Goal: Task Accomplishment & Management: Complete application form

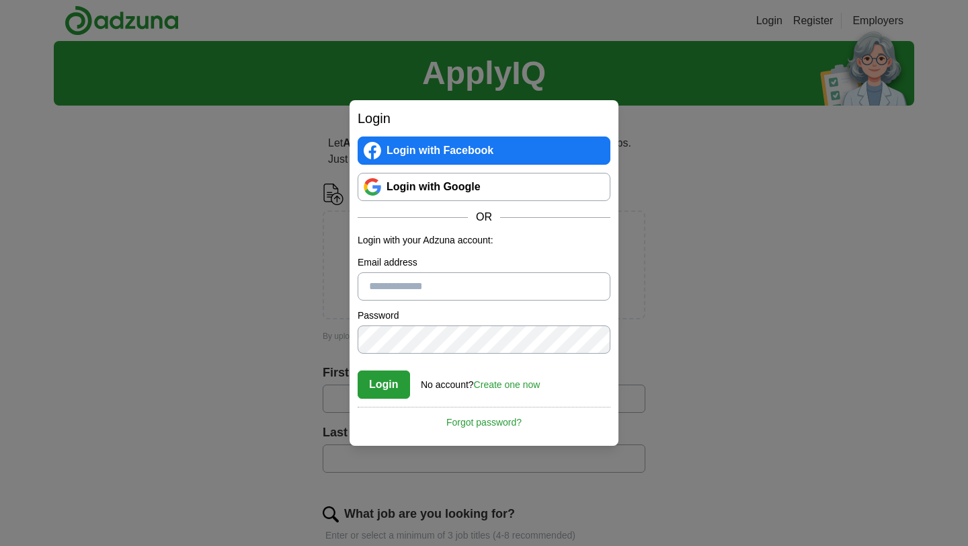
click at [429, 184] on link "Login with Google" at bounding box center [484, 187] width 253 height 28
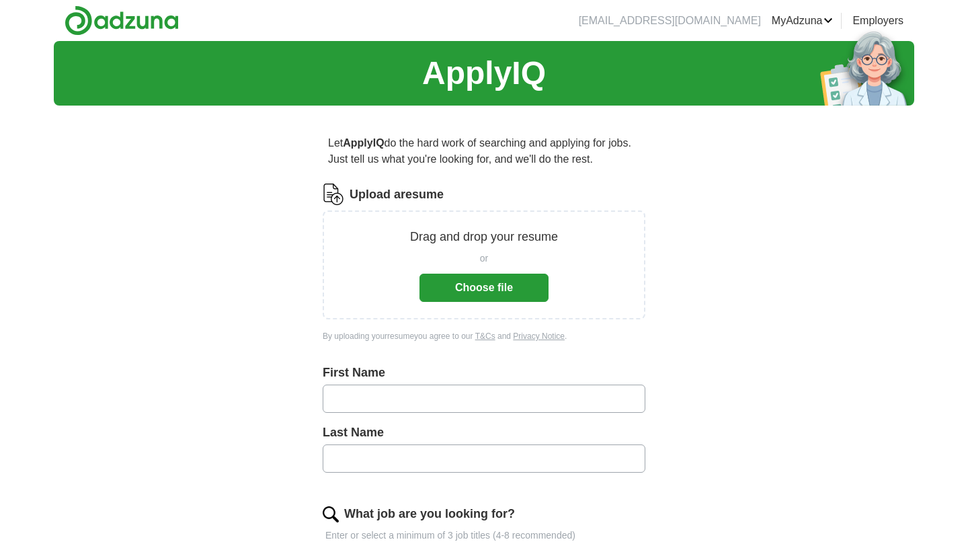
click at [491, 285] on button "Choose file" at bounding box center [483, 288] width 129 height 28
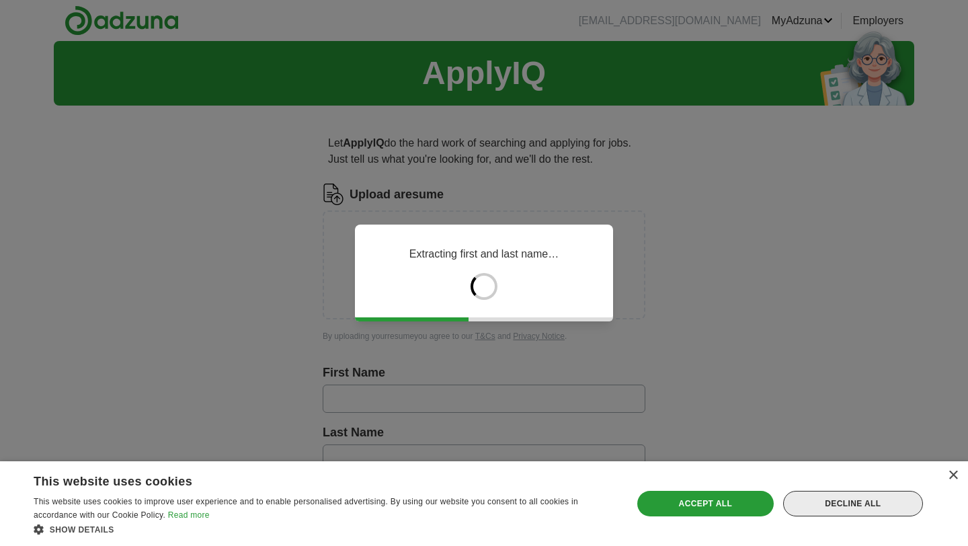
click at [826, 511] on div "Decline all" at bounding box center [853, 504] width 140 height 26
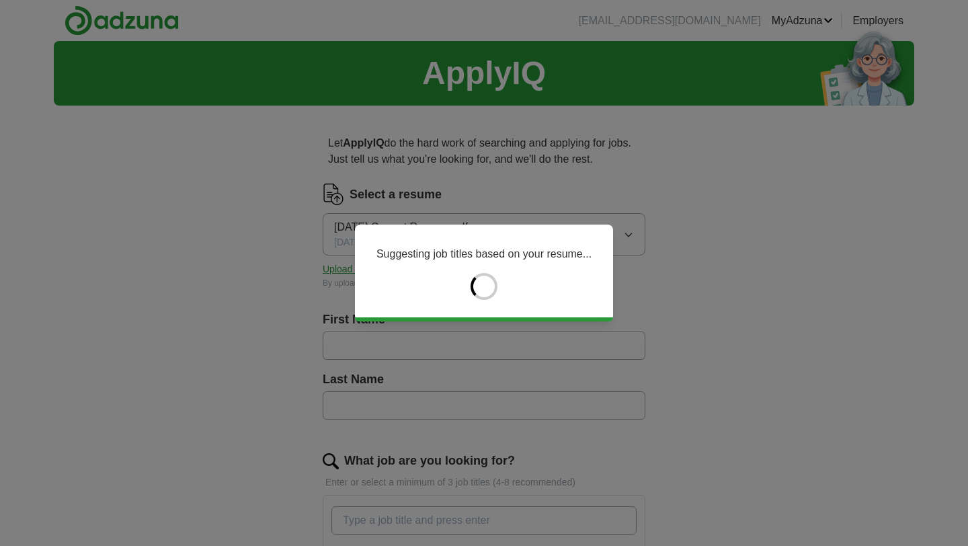
type input "*****"
type input "******"
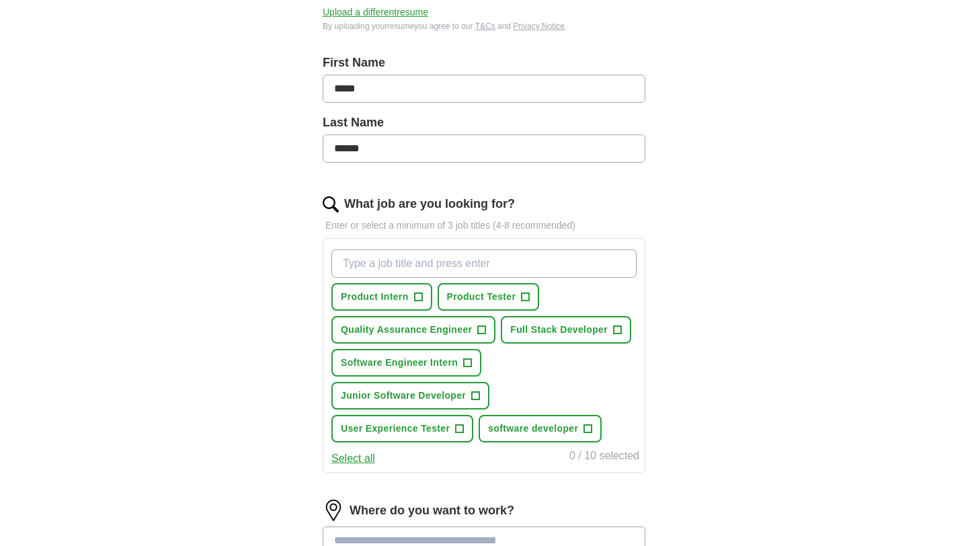
scroll to position [330, 0]
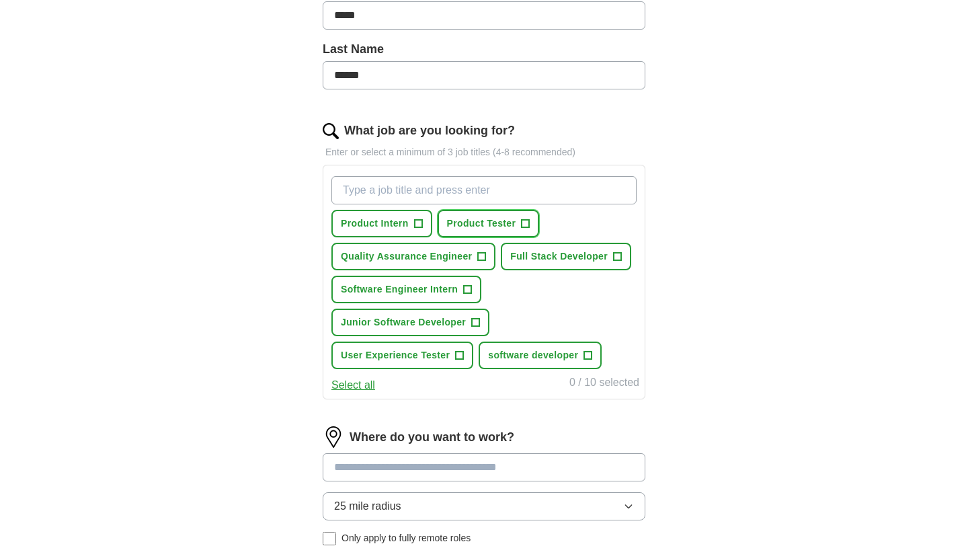
click at [480, 219] on span "Product Tester" at bounding box center [481, 223] width 69 height 14
click at [467, 259] on span "Quality Assurance Engineer" at bounding box center [406, 256] width 131 height 14
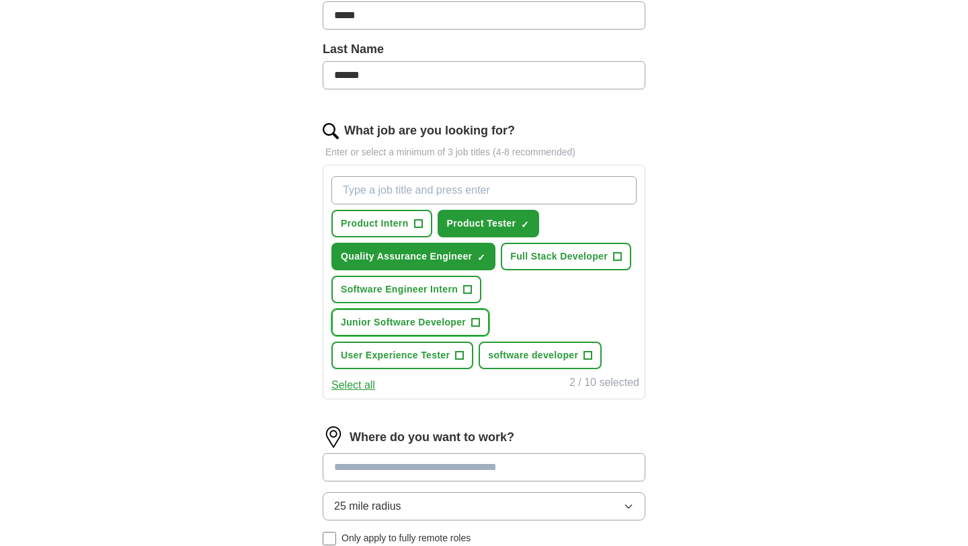
click at [464, 323] on span "Junior Software Developer" at bounding box center [403, 322] width 125 height 14
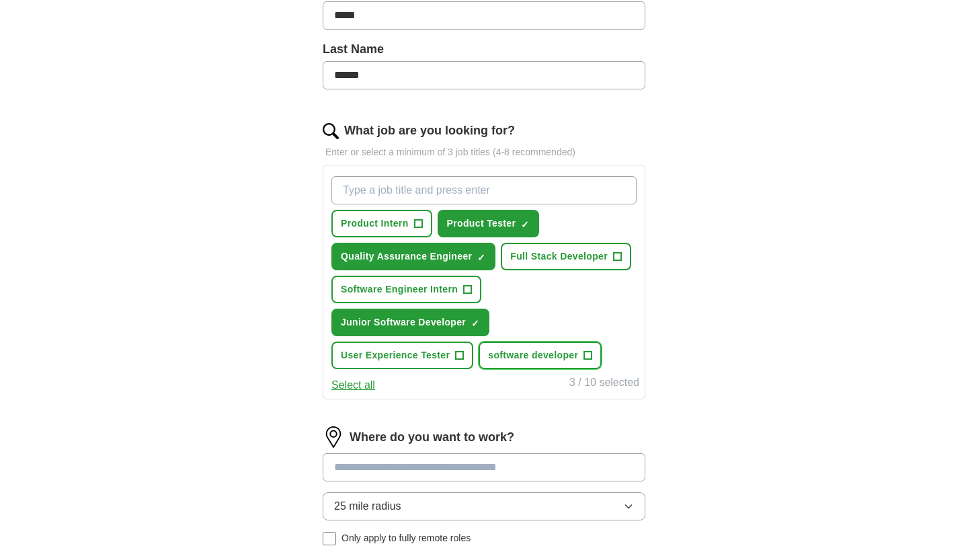
click at [546, 355] on span "software developer" at bounding box center [533, 355] width 90 height 14
click at [402, 357] on span "User Experience Tester" at bounding box center [395, 355] width 109 height 14
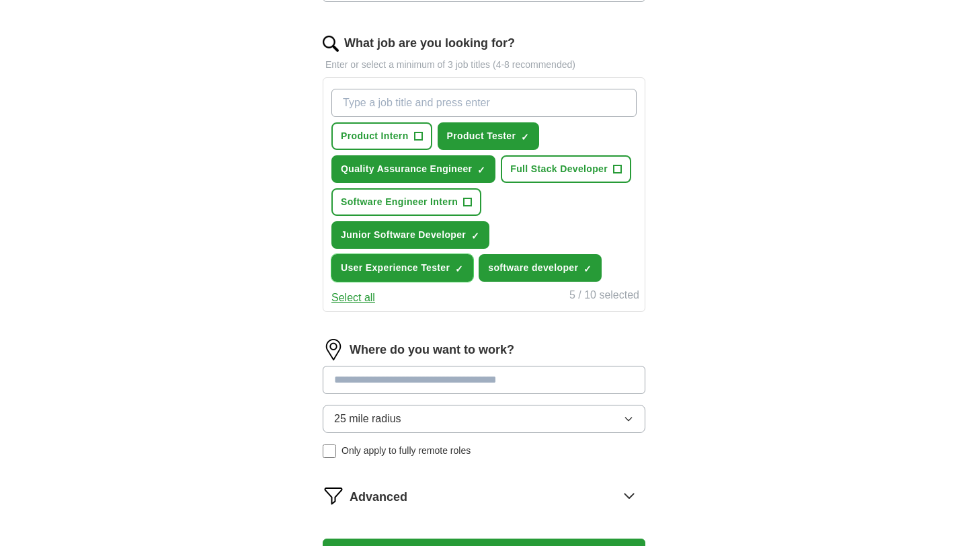
scroll to position [429, 0]
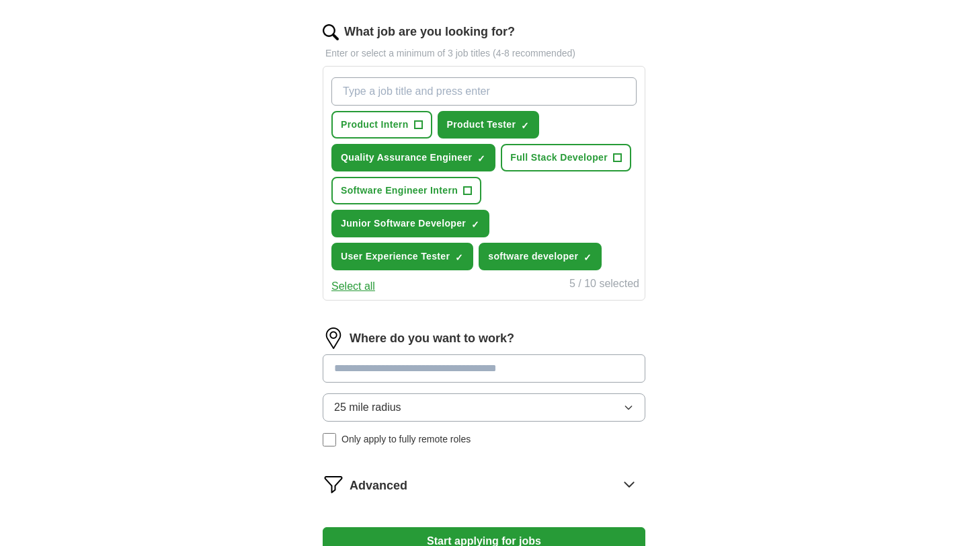
click at [401, 97] on input "What job are you looking for?" at bounding box center [483, 91] width 305 height 28
type input "Product Engineer"
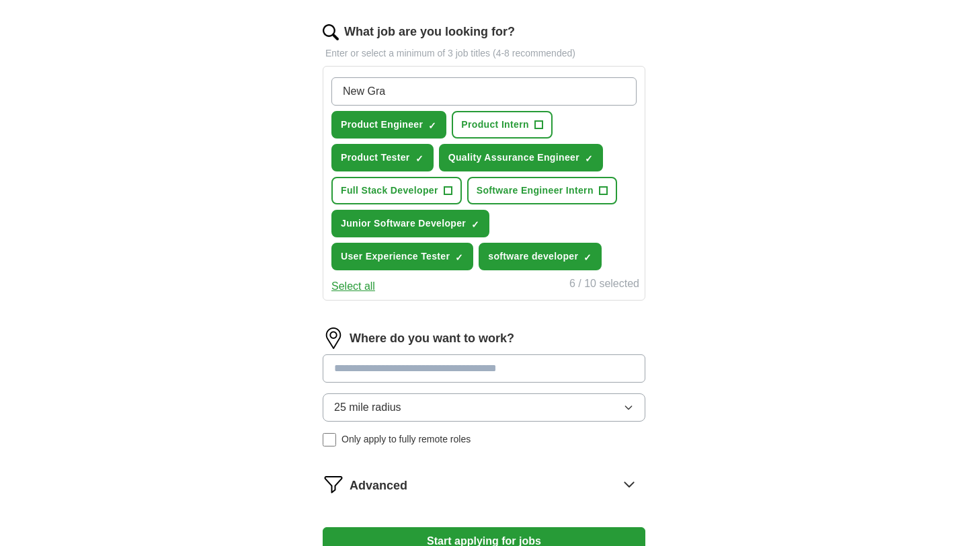
type input "New Grad"
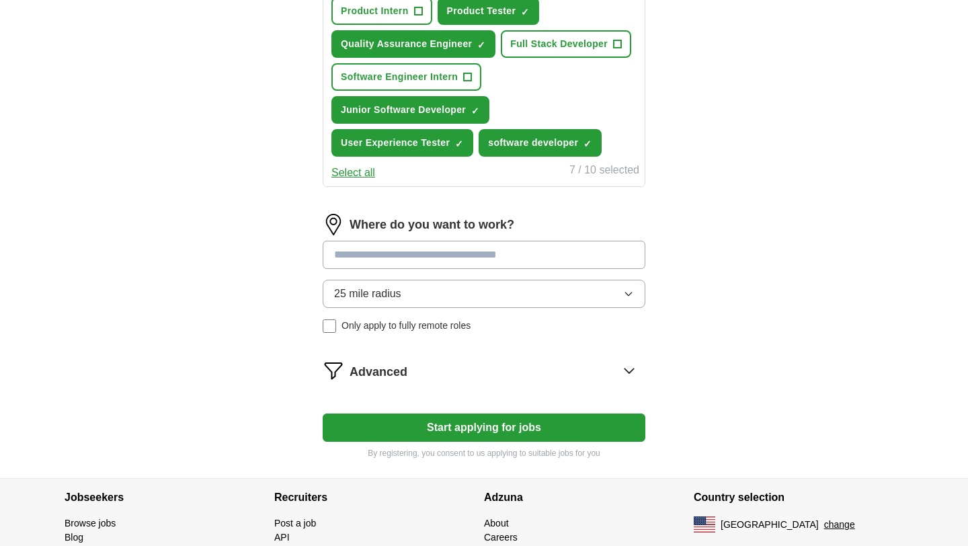
scroll to position [591, 0]
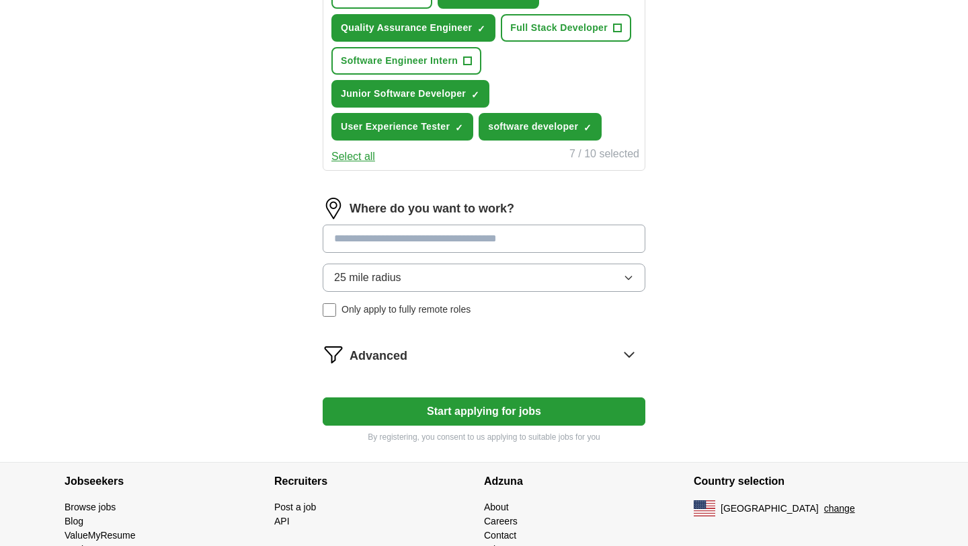
click at [390, 239] on input at bounding box center [484, 238] width 323 height 28
type input "*"
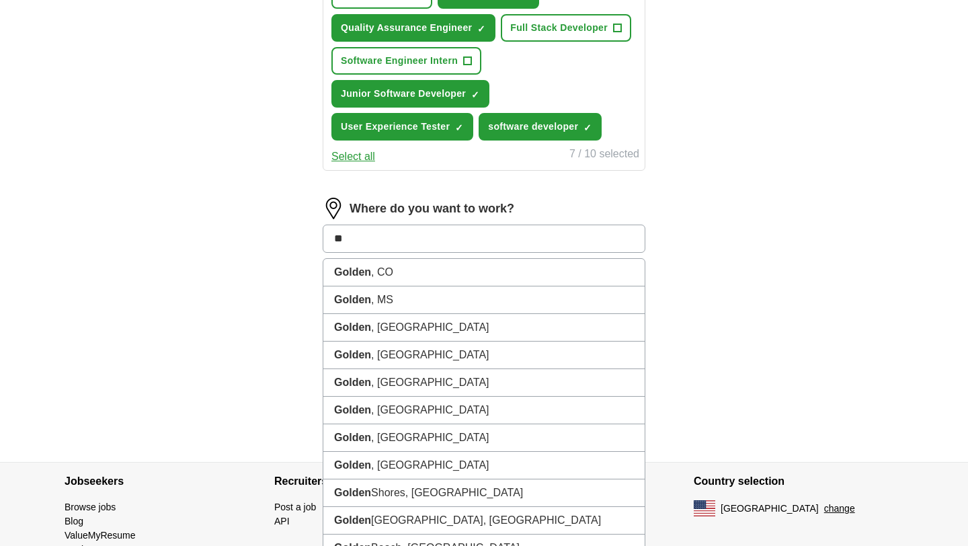
type input "*"
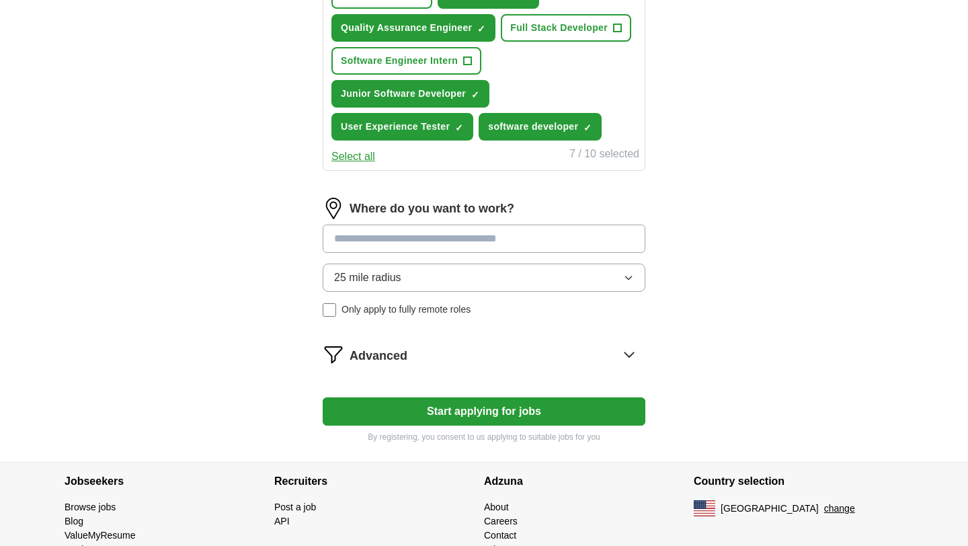
click at [351, 268] on div "Where do you want to work? 25 mile radius Only apply to fully remote roles" at bounding box center [484, 263] width 323 height 130
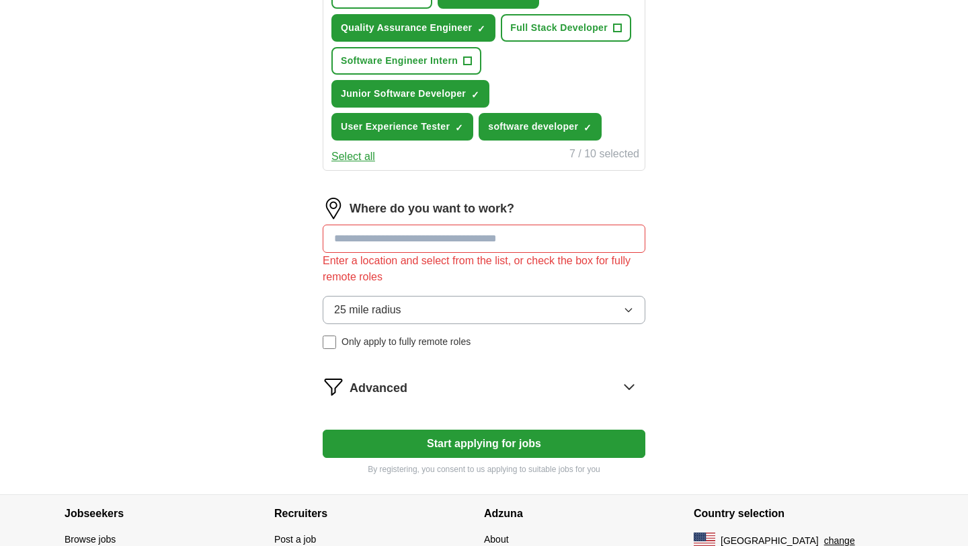
click at [378, 309] on span "25 mile radius" at bounding box center [367, 310] width 67 height 16
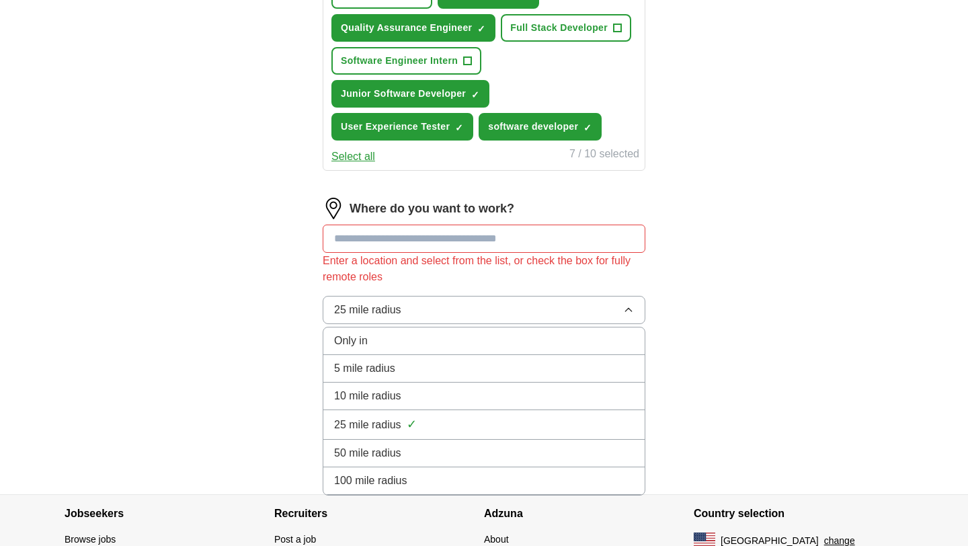
scroll to position [675, 0]
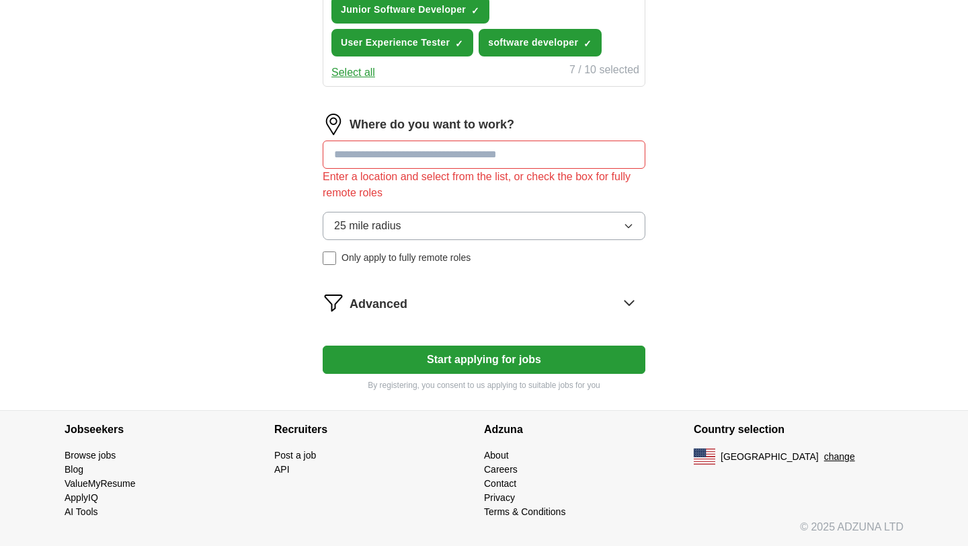
click at [373, 157] on input at bounding box center [484, 154] width 323 height 28
click at [470, 307] on div "Advanced" at bounding box center [497, 303] width 296 height 22
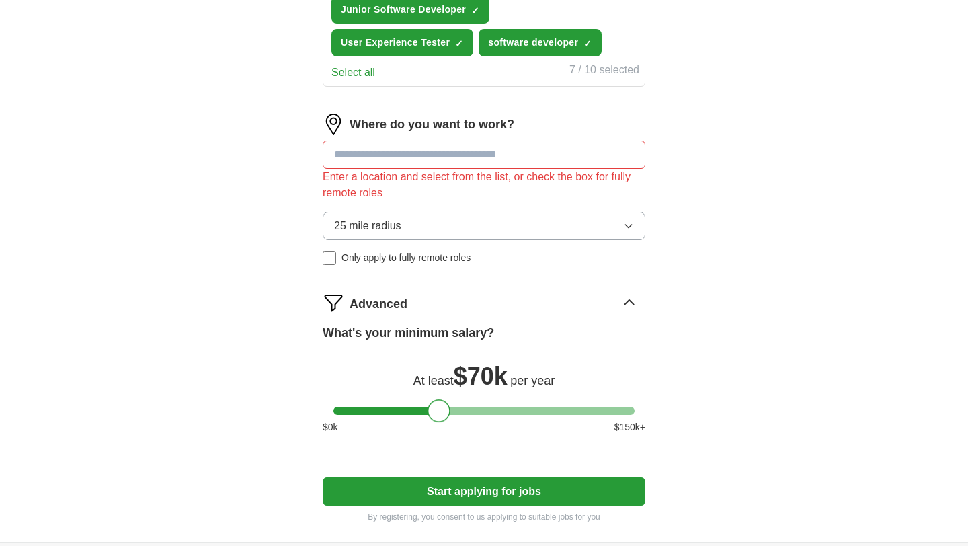
drag, startPoint x: 345, startPoint y: 411, endPoint x: 440, endPoint y: 402, distance: 95.9
click at [440, 402] on div at bounding box center [438, 410] width 23 height 23
click at [523, 161] on input at bounding box center [484, 154] width 323 height 28
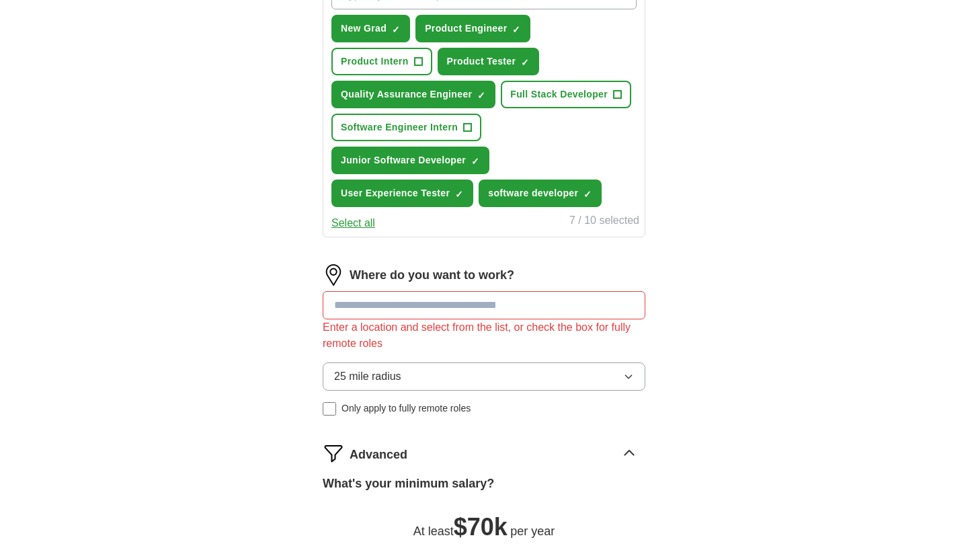
scroll to position [526, 0]
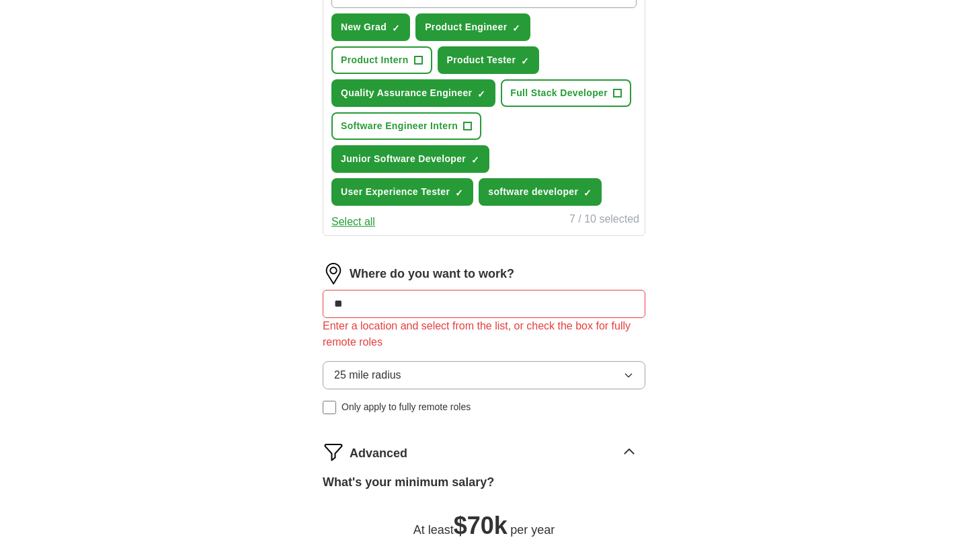
type input "*"
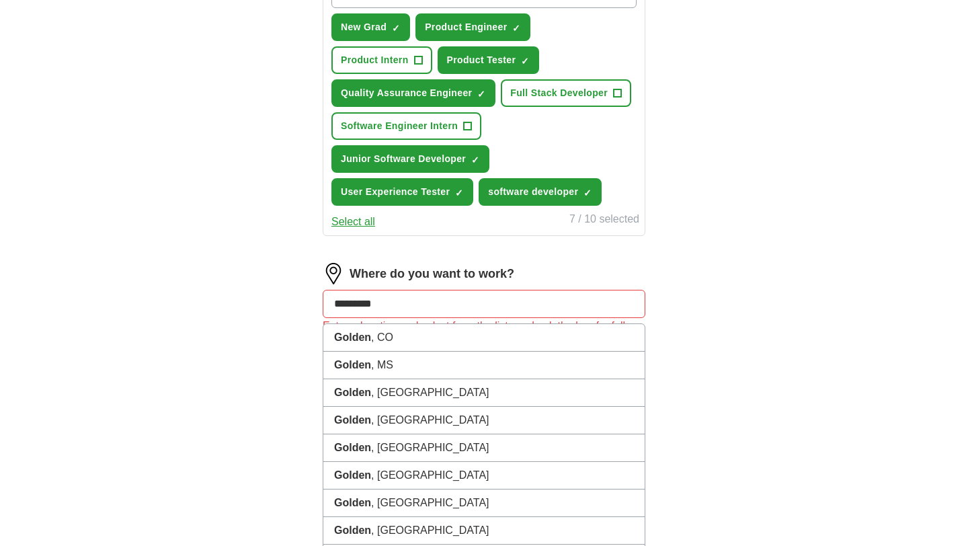
type input "**********"
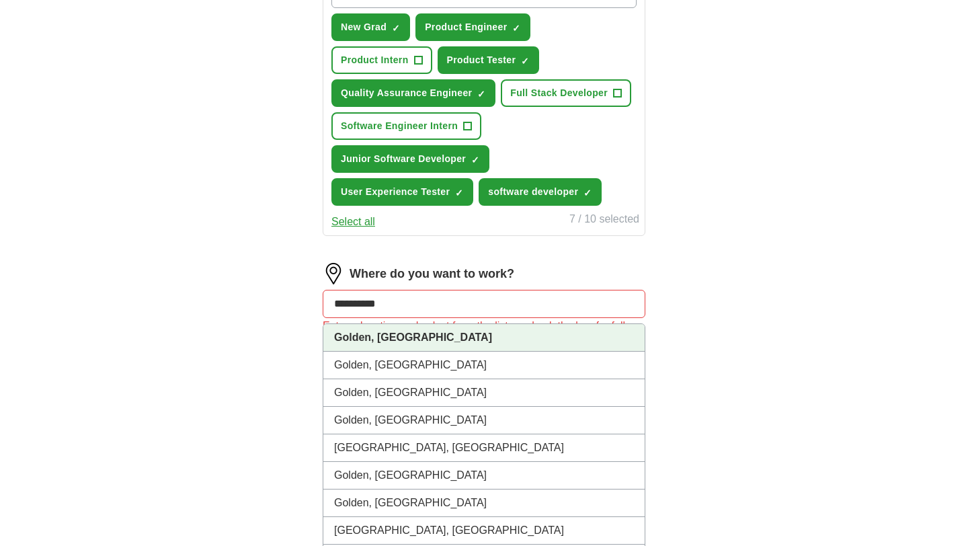
click at [546, 340] on li "Golden, CO" at bounding box center [483, 338] width 321 height 28
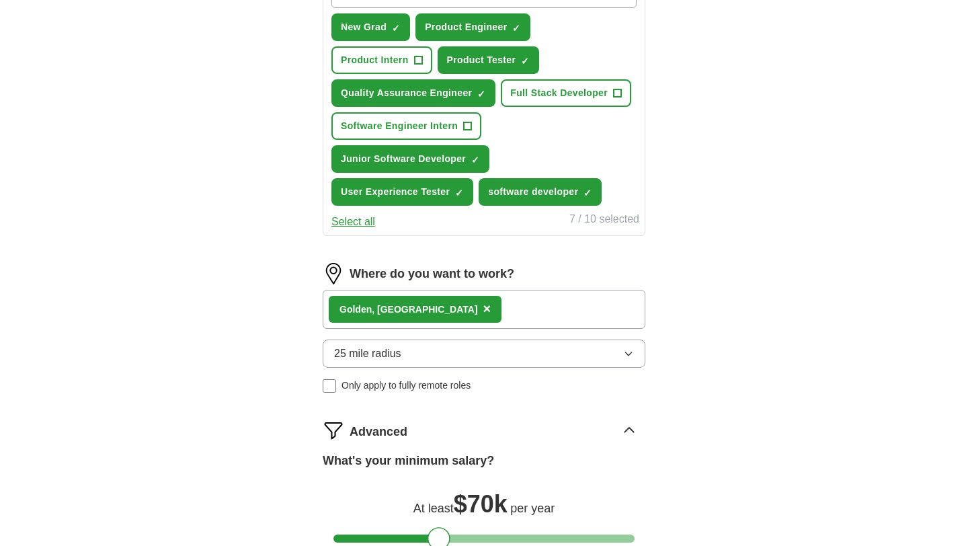
click at [512, 312] on div "Golden, CO ×" at bounding box center [484, 309] width 323 height 39
click at [477, 306] on div "Golden, CO ×" at bounding box center [484, 309] width 323 height 39
click at [432, 321] on div "Golden, CO ×" at bounding box center [484, 309] width 323 height 39
click at [433, 310] on div "Golden, CO ×" at bounding box center [484, 309] width 323 height 39
click at [374, 350] on span "25 mile radius" at bounding box center [367, 353] width 67 height 16
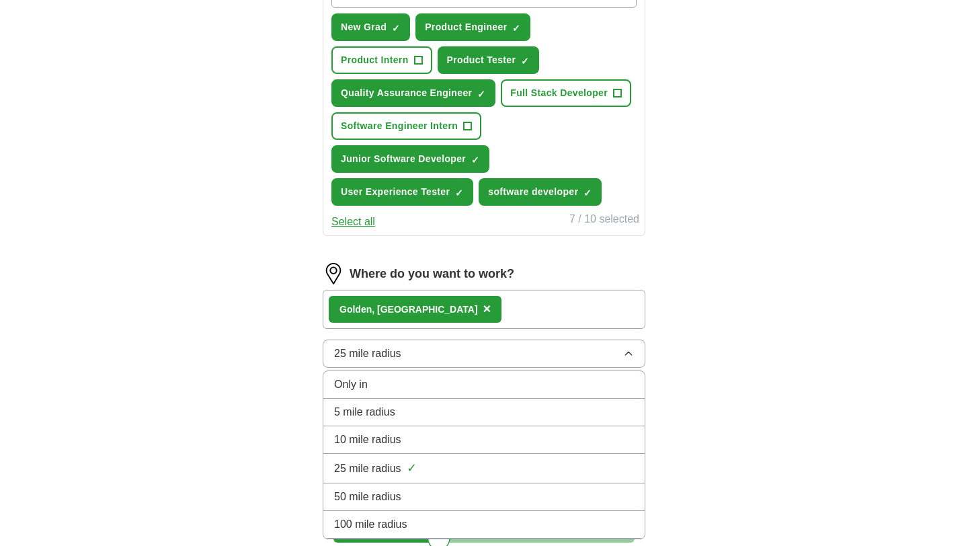
click at [428, 513] on li "100 mile radius" at bounding box center [483, 525] width 321 height 28
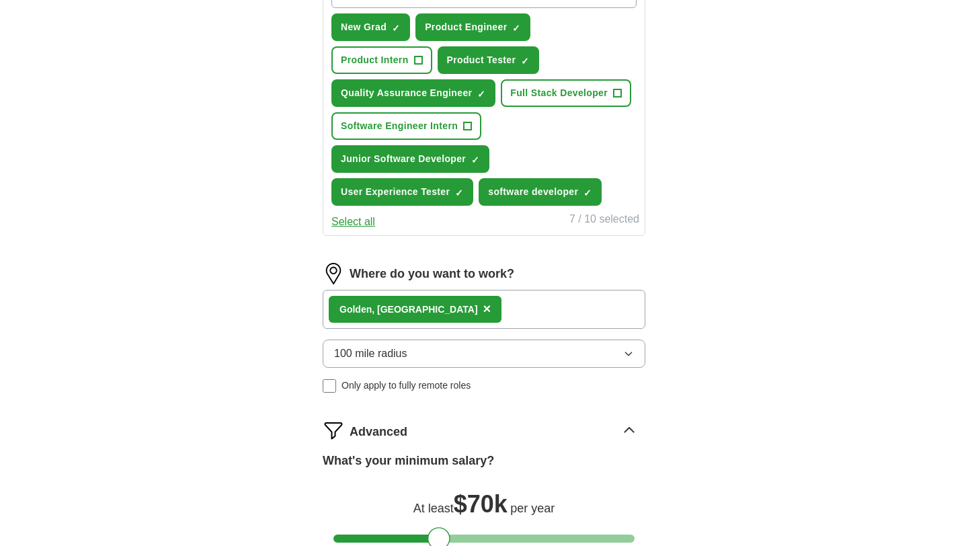
click at [439, 303] on div "Golden, CO ×" at bounding box center [484, 309] width 323 height 39
click at [483, 311] on span "×" at bounding box center [487, 308] width 8 height 15
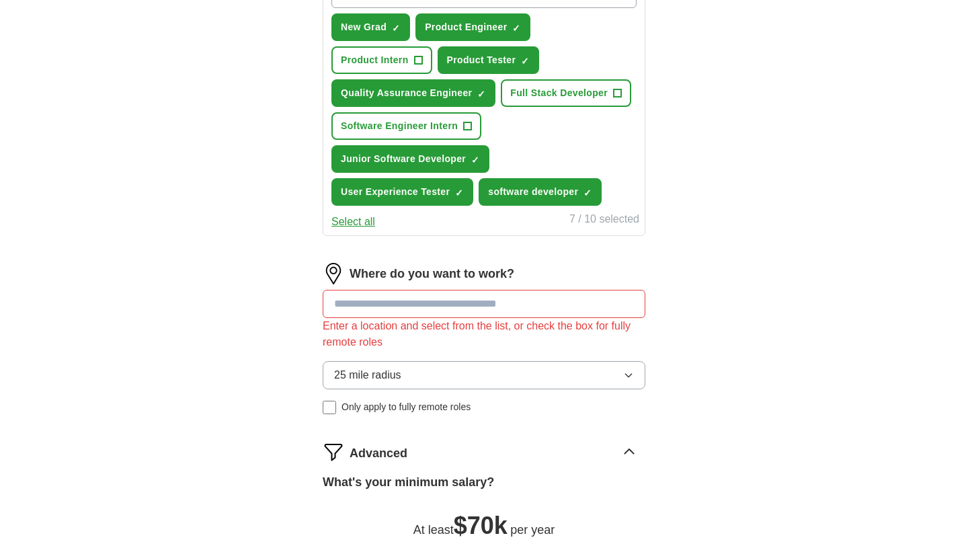
click at [415, 305] on input at bounding box center [484, 304] width 323 height 28
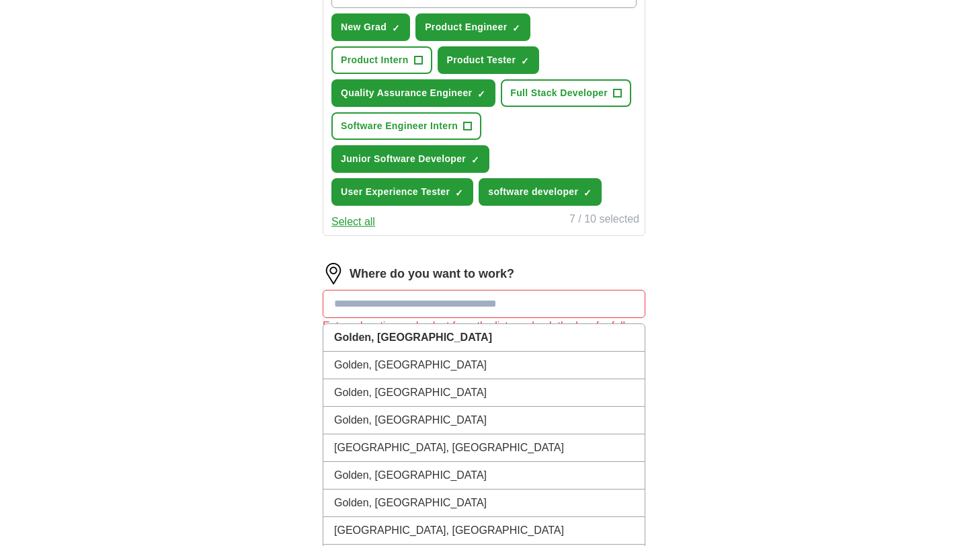
type input "*"
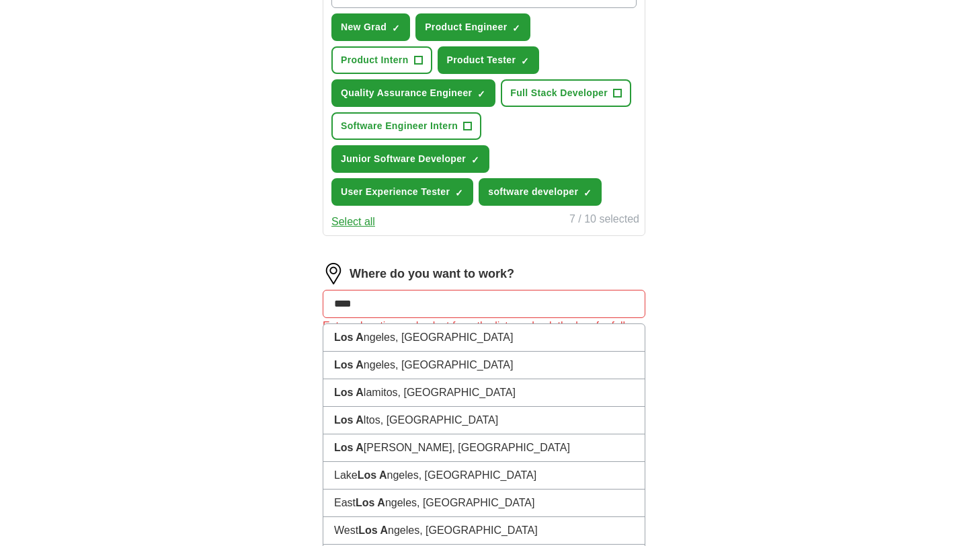
type input "*****"
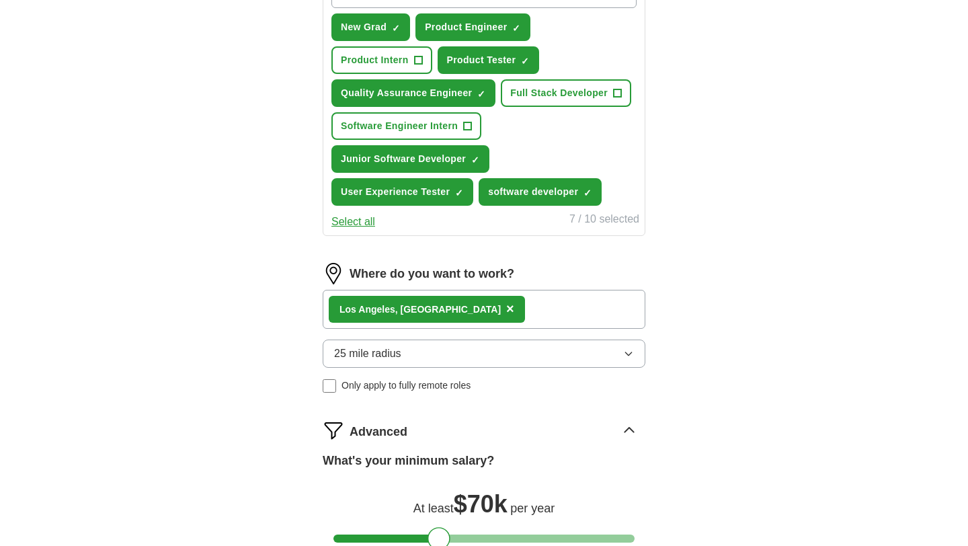
click at [479, 314] on div "Los A ngeles, CA ×" at bounding box center [484, 309] width 323 height 39
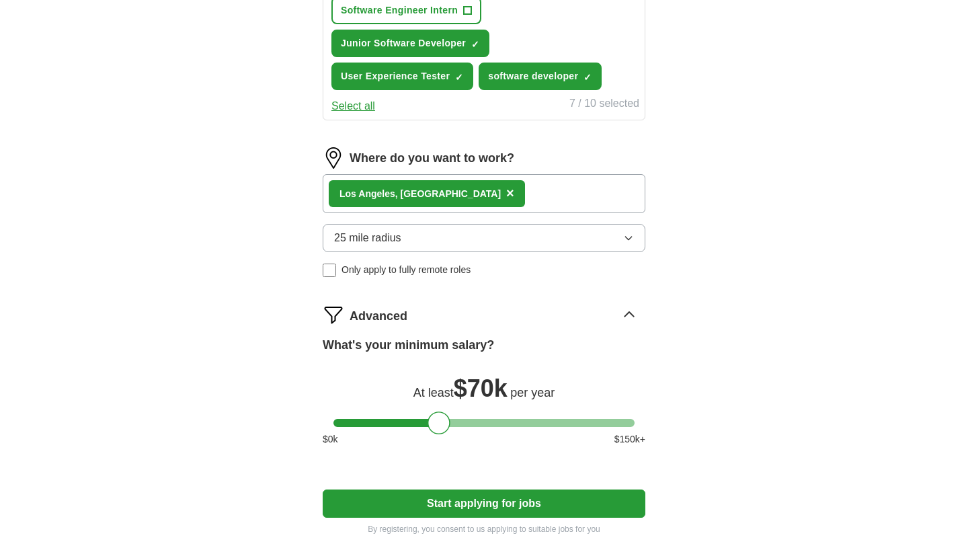
scroll to position [786, 0]
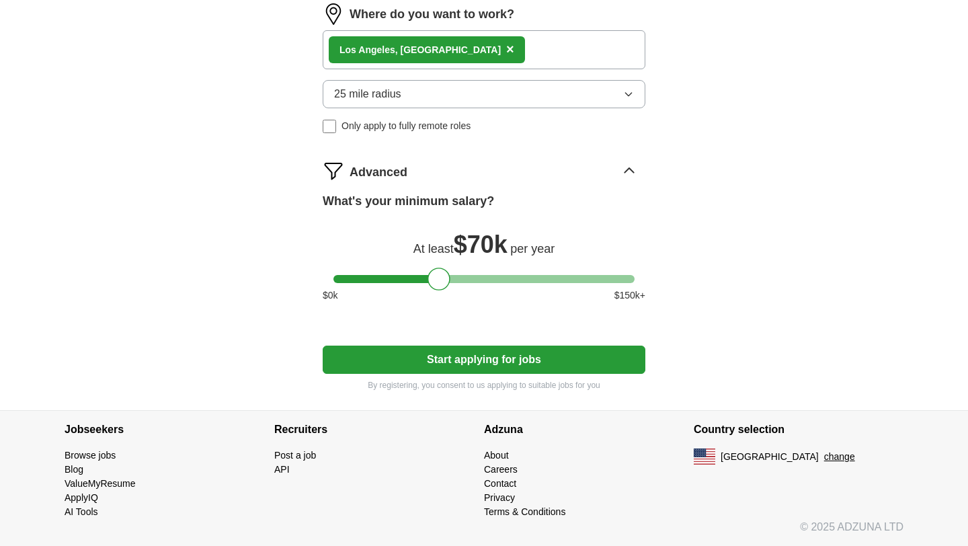
click at [528, 364] on button "Start applying for jobs" at bounding box center [484, 359] width 323 height 28
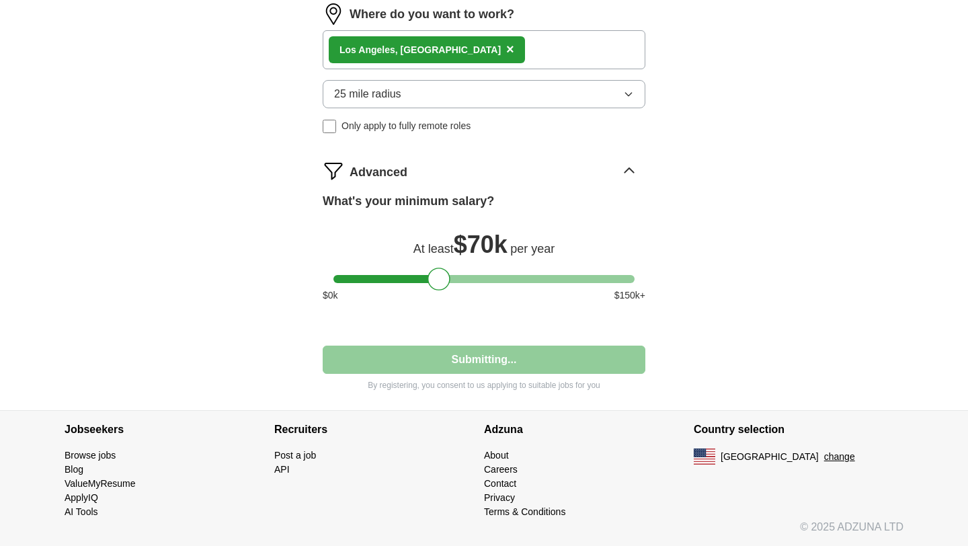
select select "**"
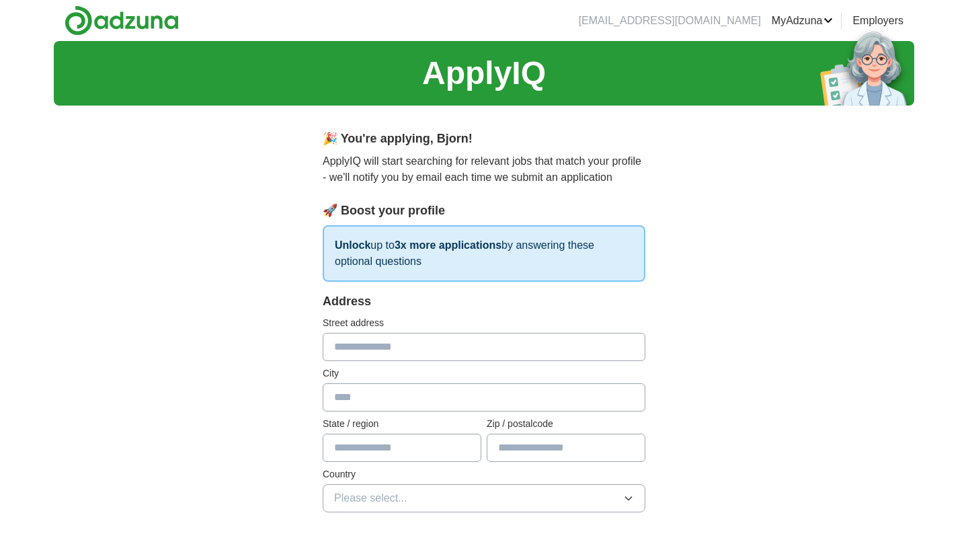
scroll to position [0, 0]
click at [506, 355] on input "text" at bounding box center [484, 347] width 323 height 28
type input "**********"
type input "******"
type input "**"
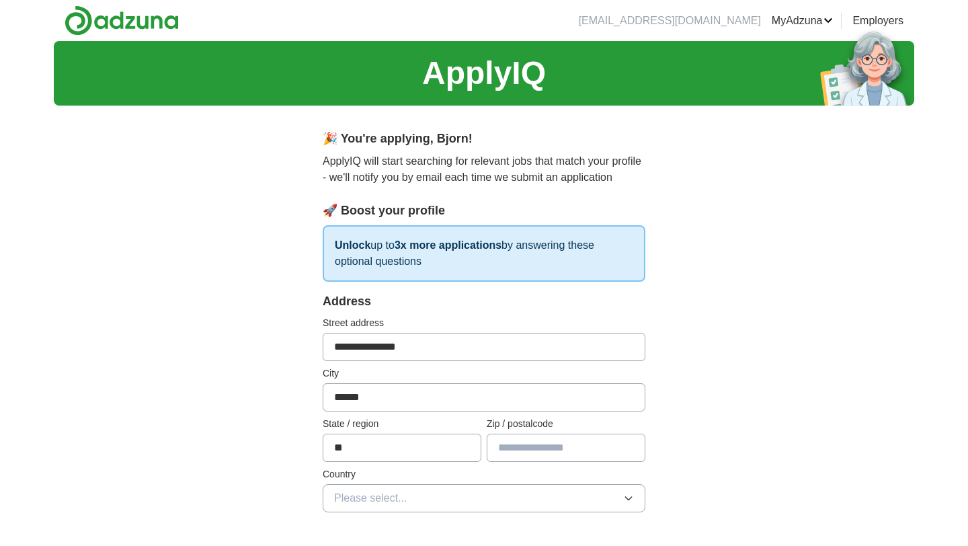
type input "*****"
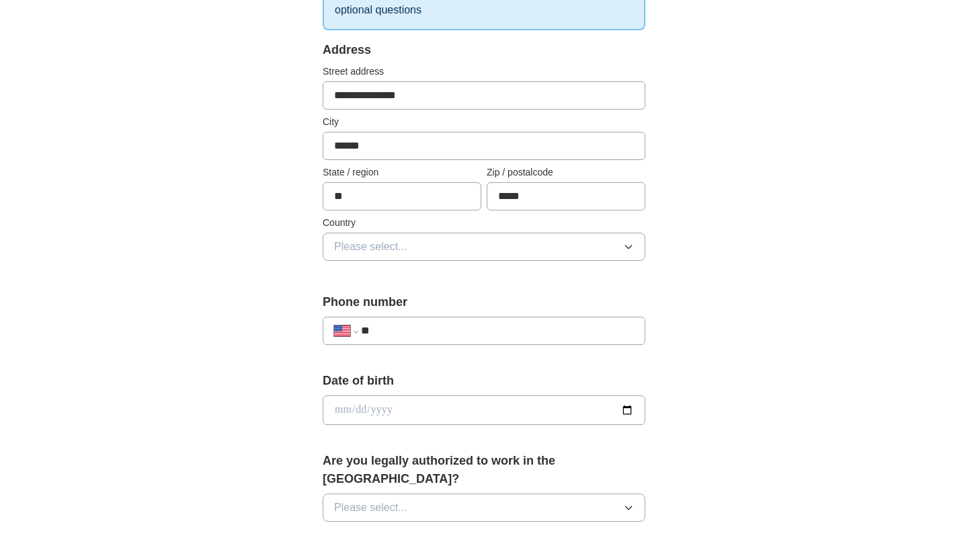
scroll to position [293, 0]
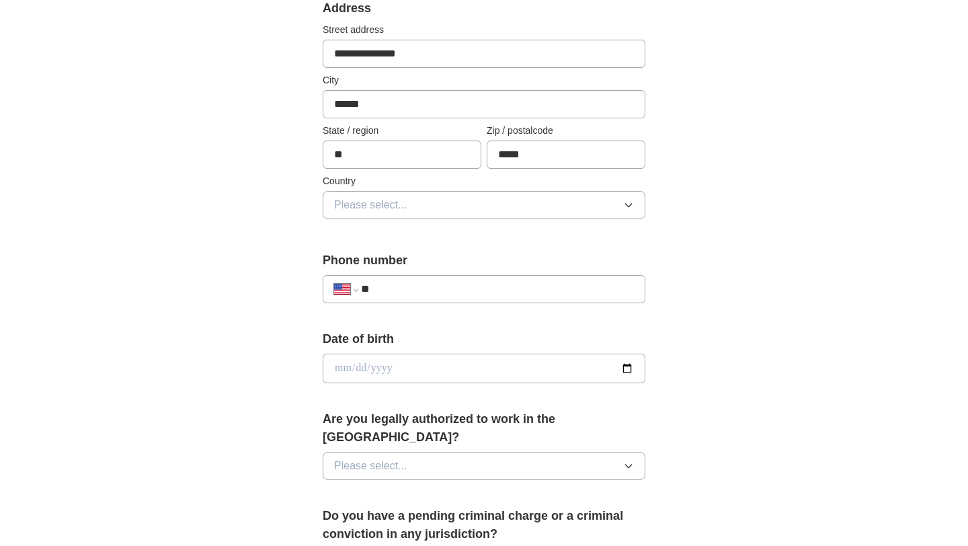
click at [430, 49] on input "**********" at bounding box center [484, 54] width 323 height 28
type input "**********"
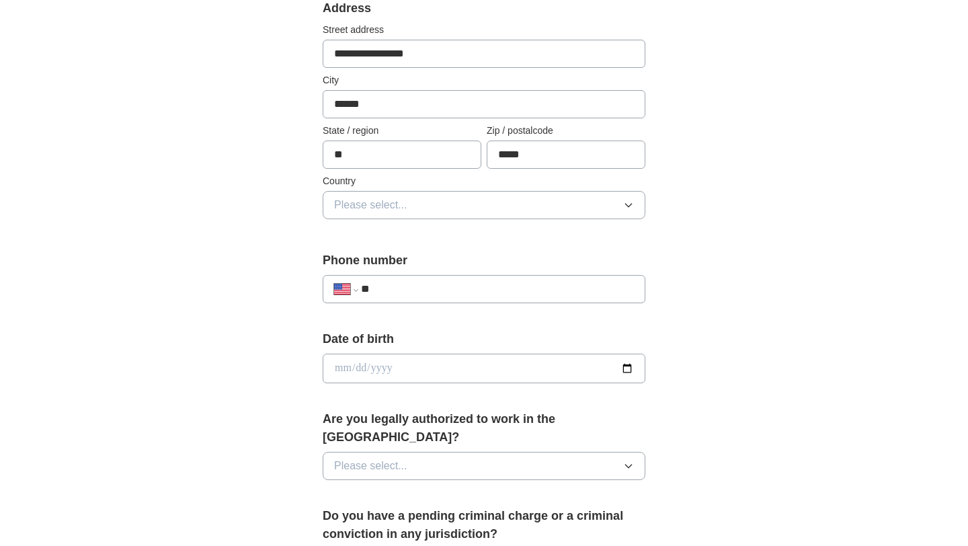
click at [431, 101] on input "******" at bounding box center [484, 104] width 323 height 28
type input "**********"
click at [359, 153] on input "**" at bounding box center [402, 154] width 159 height 28
type input "**"
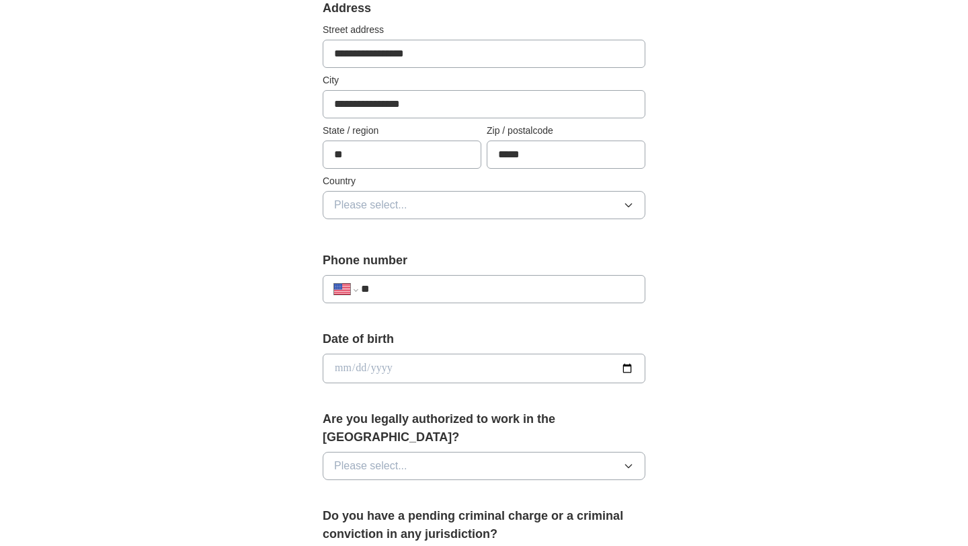
click at [565, 156] on input "*****" at bounding box center [566, 154] width 159 height 28
type input "*"
type input "*****"
click at [394, 212] on span "Please select..." at bounding box center [370, 205] width 73 height 16
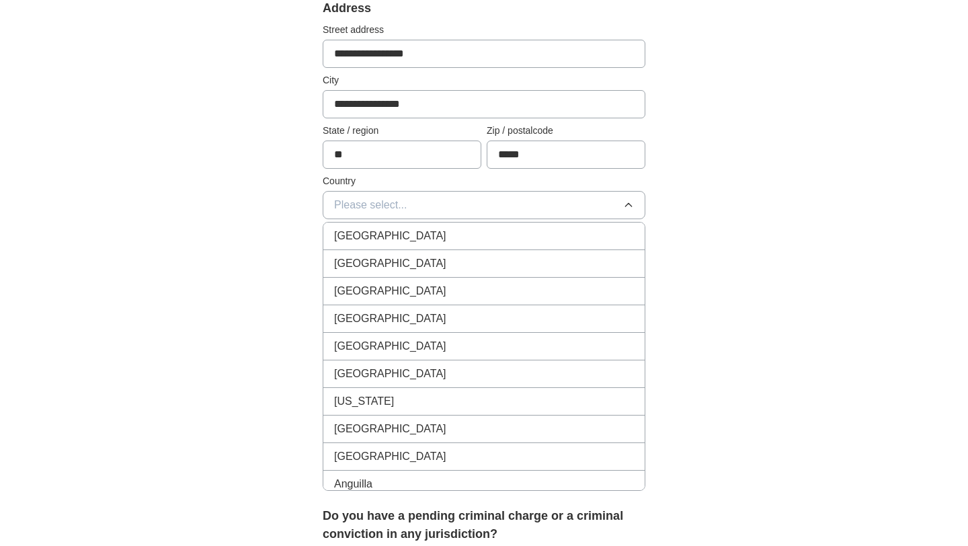
click at [398, 261] on span "United States" at bounding box center [390, 263] width 112 height 16
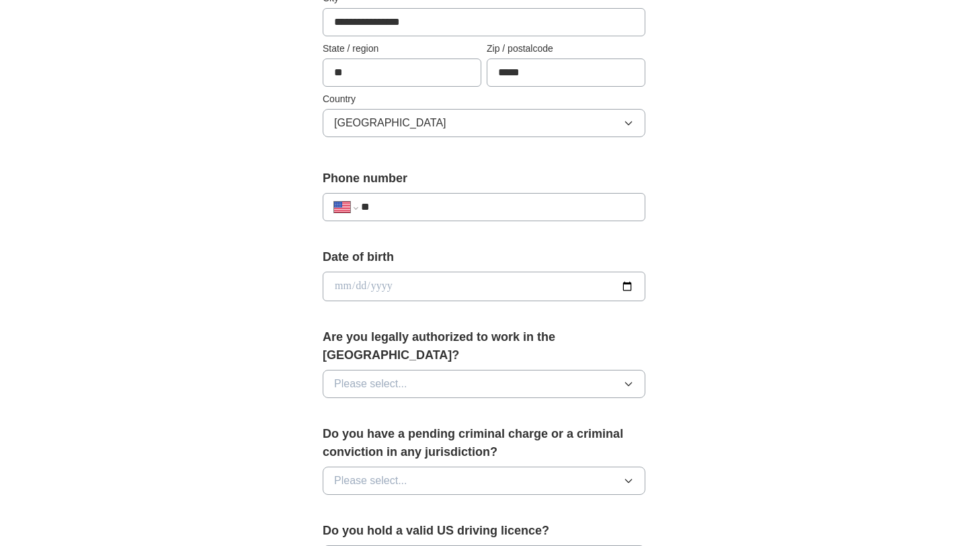
scroll to position [392, 0]
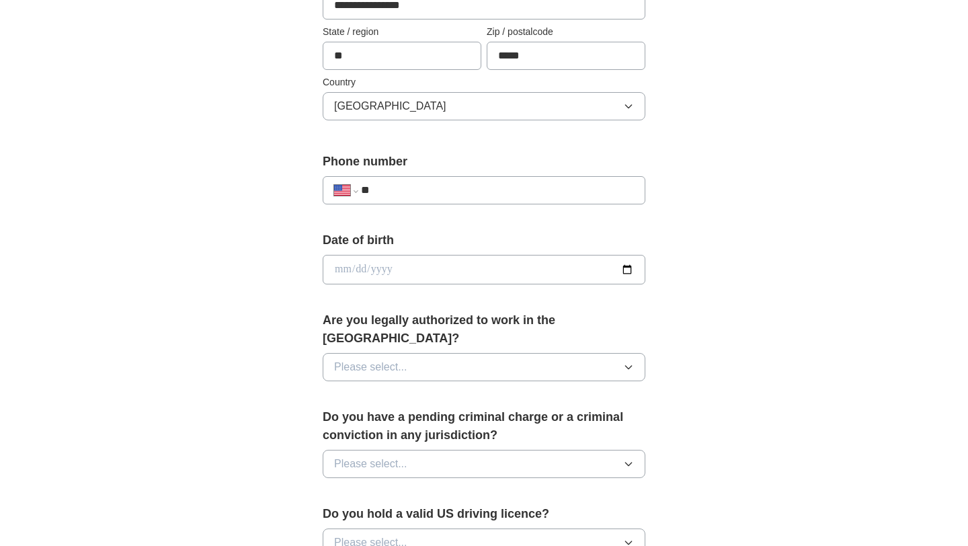
click at [435, 184] on input "**" at bounding box center [497, 190] width 273 height 16
type input "**********"
click at [451, 265] on input "date" at bounding box center [484, 270] width 323 height 30
type input "**********"
click at [429, 355] on button "Please select..." at bounding box center [484, 367] width 323 height 28
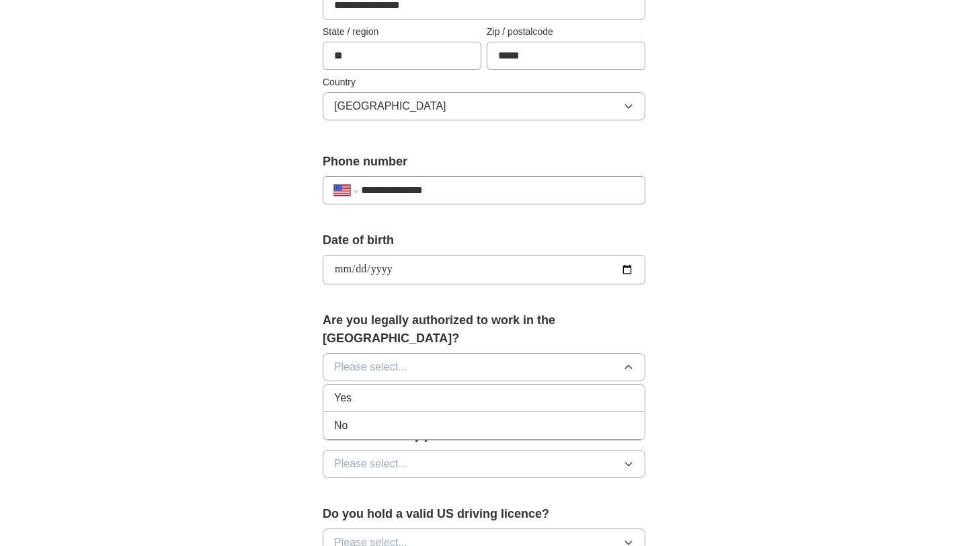
click at [429, 412] on li "No" at bounding box center [483, 426] width 321 height 28
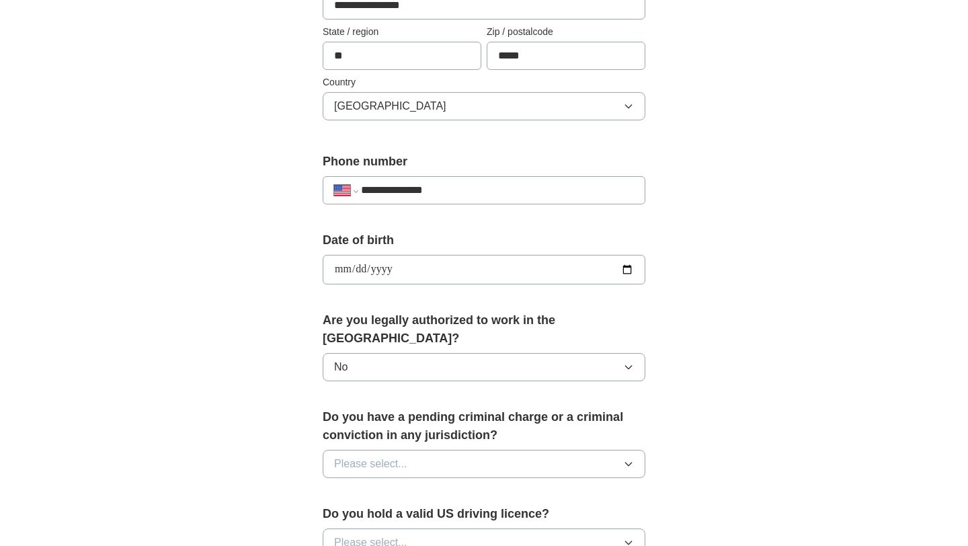
click at [429, 353] on button "No" at bounding box center [484, 367] width 323 height 28
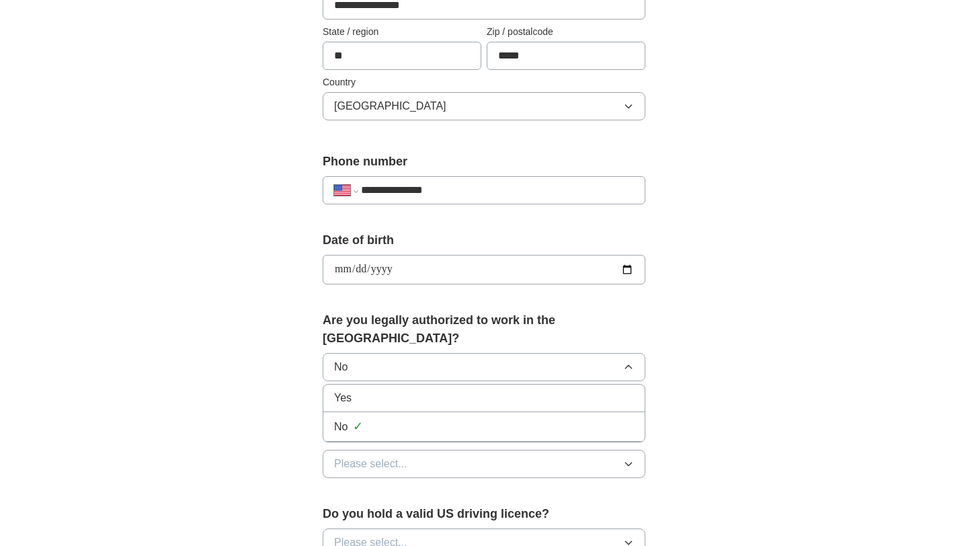
click at [429, 390] on div "Yes" at bounding box center [484, 398] width 300 height 16
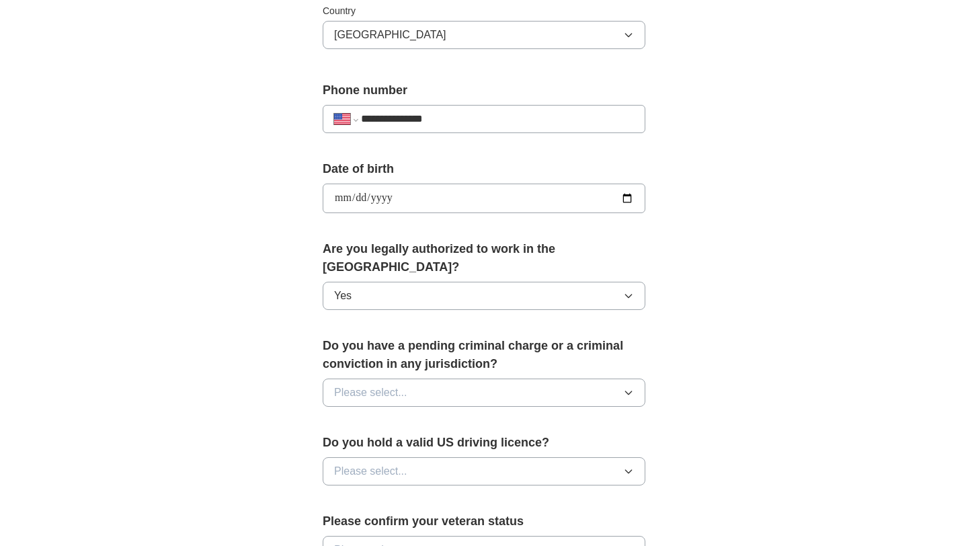
scroll to position [616, 0]
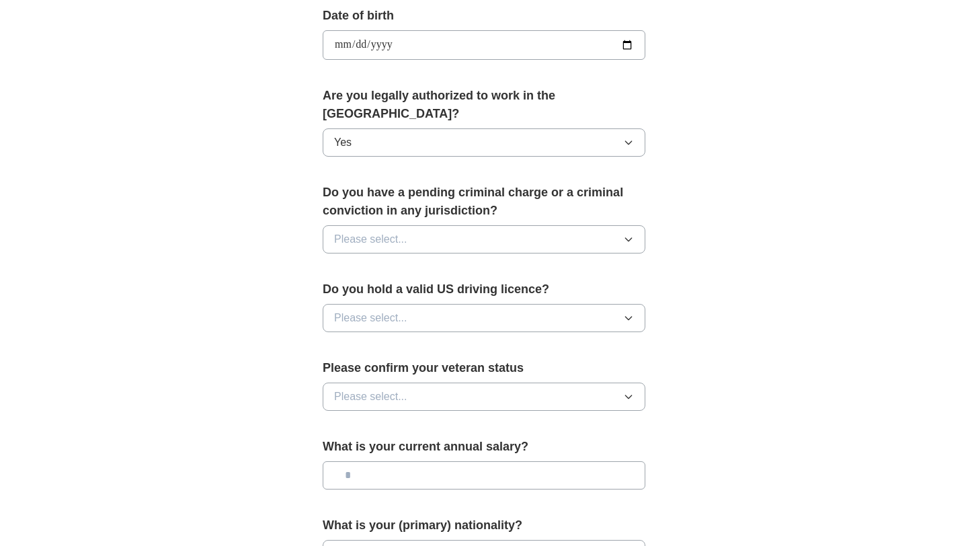
click at [428, 225] on button "Please select..." at bounding box center [484, 239] width 323 height 28
click at [428, 284] on li "No" at bounding box center [483, 298] width 321 height 28
click at [436, 304] on button "Please select..." at bounding box center [484, 318] width 323 height 28
click at [450, 341] on div "Yes" at bounding box center [484, 349] width 300 height 16
click at [462, 382] on button "Please select..." at bounding box center [484, 396] width 323 height 28
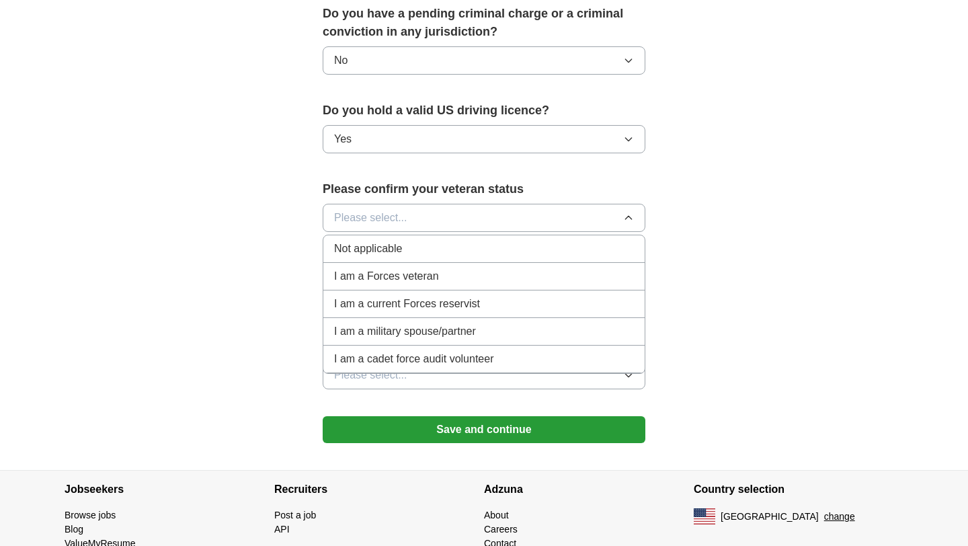
scroll to position [837, 0]
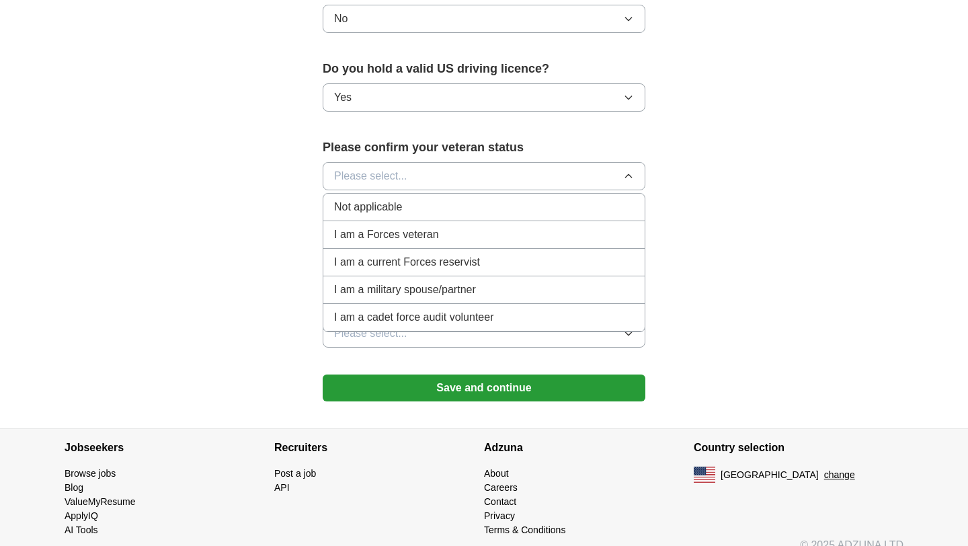
click at [456, 199] on div "Not applicable" at bounding box center [484, 207] width 300 height 16
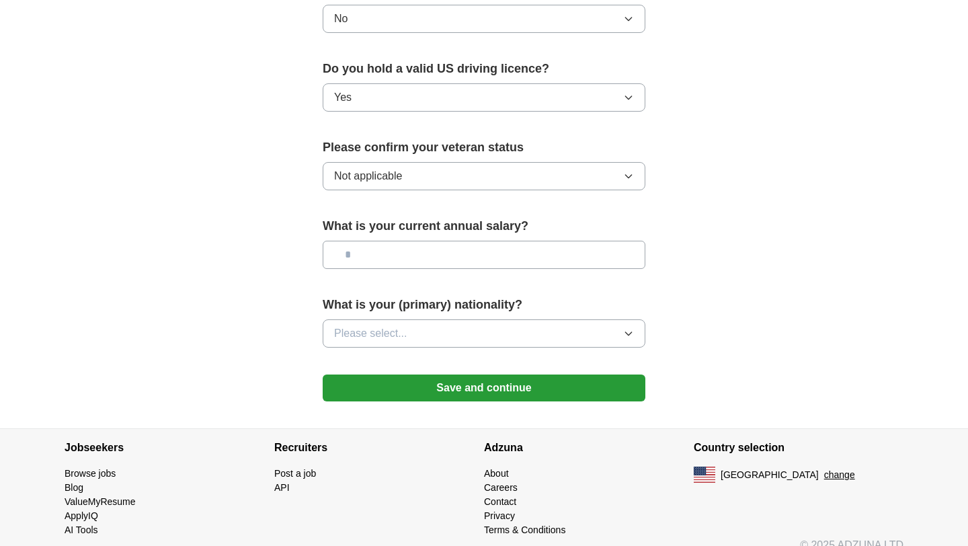
click at [457, 241] on input "text" at bounding box center [484, 255] width 323 height 28
click at [456, 319] on button "Please select..." at bounding box center [484, 333] width 323 height 28
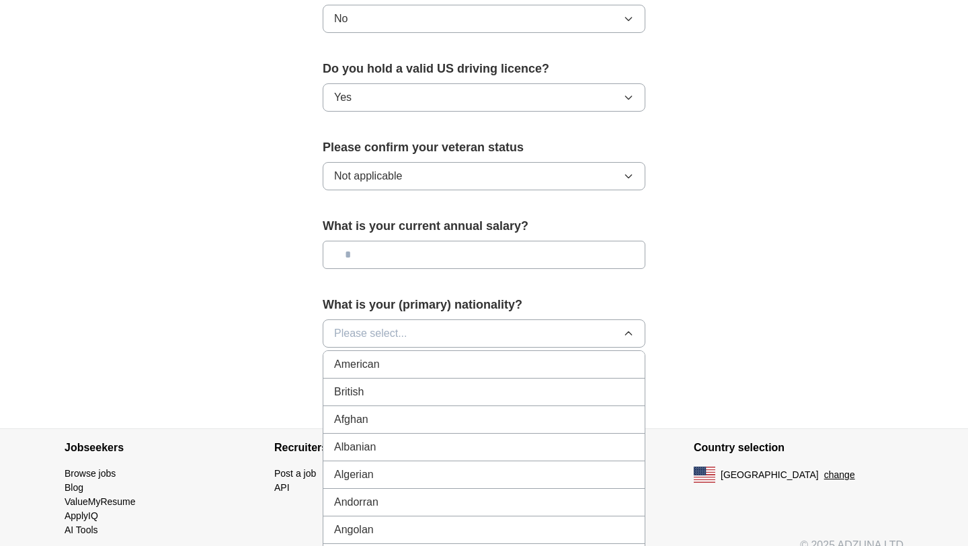
click at [447, 356] on div "American" at bounding box center [484, 364] width 300 height 16
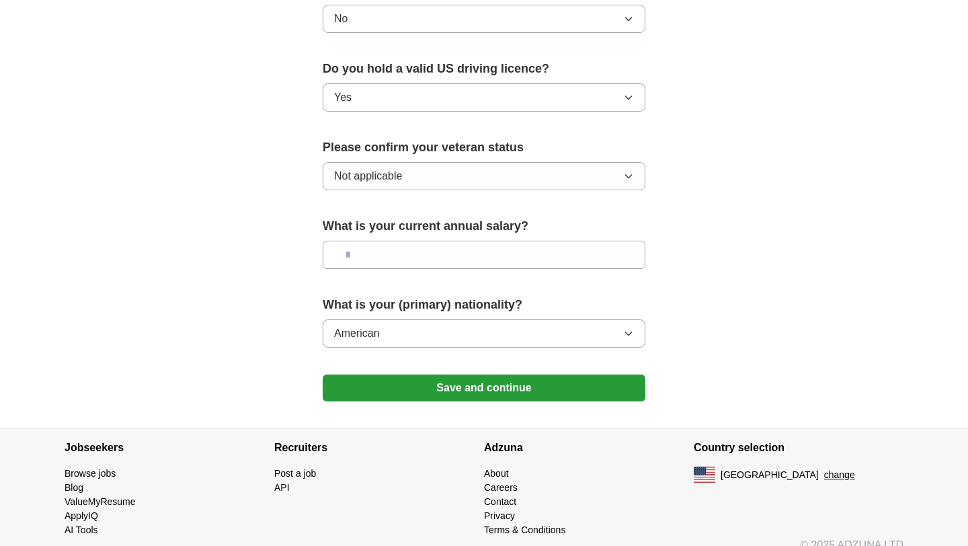
click at [473, 319] on button "American" at bounding box center [484, 333] width 323 height 28
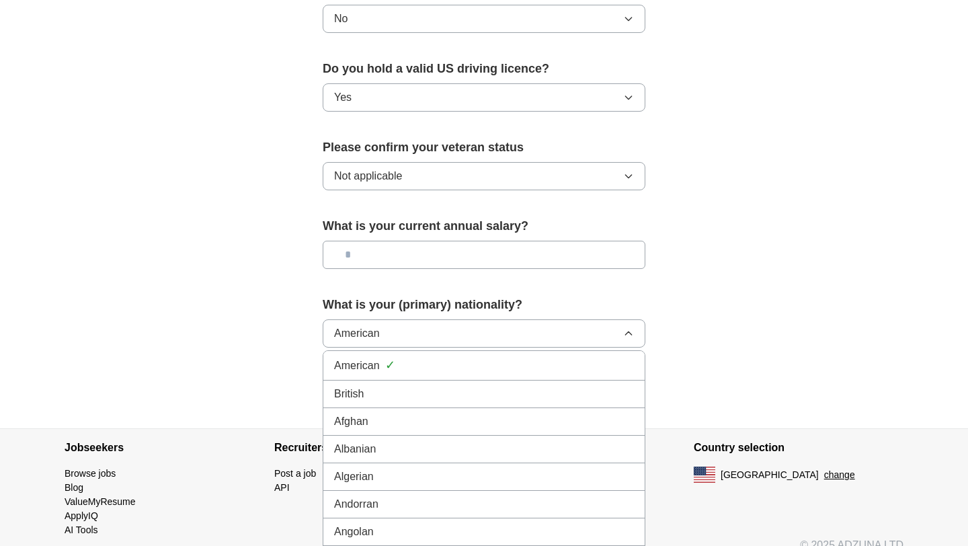
click at [473, 319] on button "American" at bounding box center [484, 333] width 323 height 28
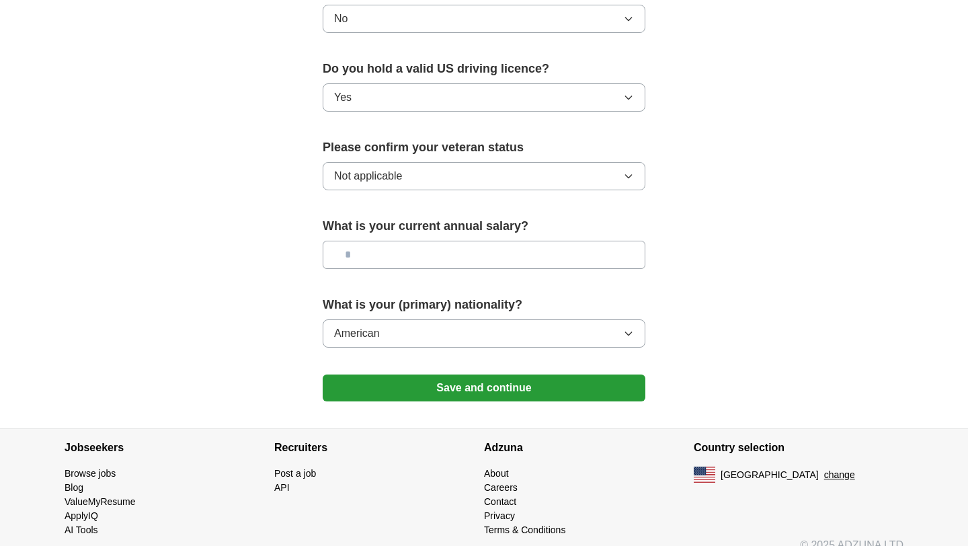
click at [487, 374] on button "Save and continue" at bounding box center [484, 387] width 323 height 27
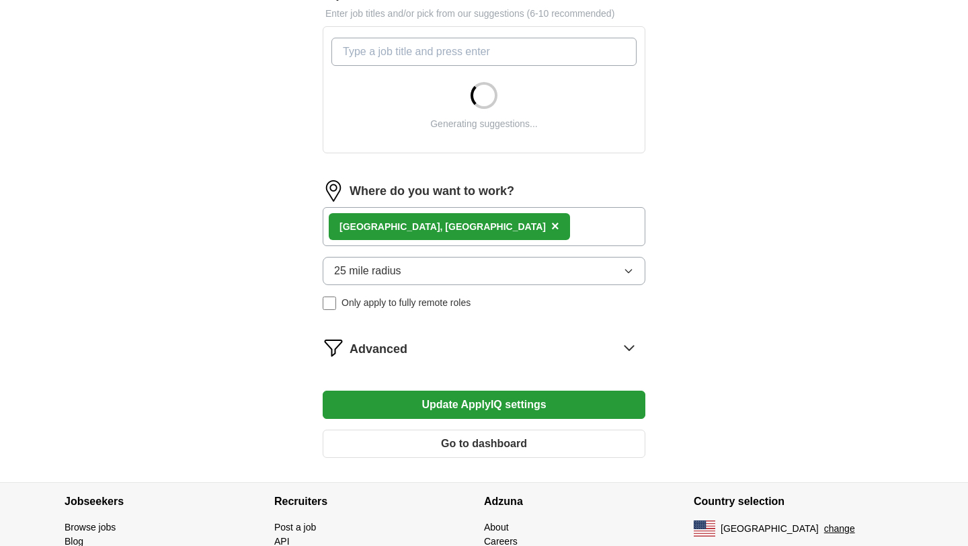
scroll to position [472, 0]
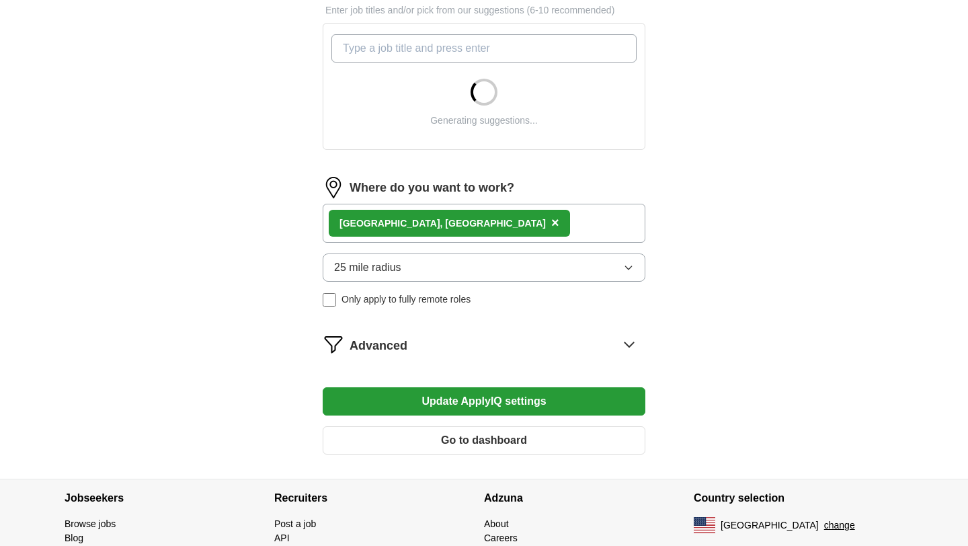
click at [503, 231] on div "[GEOGRAPHIC_DATA], [GEOGRAPHIC_DATA] ×" at bounding box center [484, 223] width 323 height 39
click at [551, 227] on span "×" at bounding box center [555, 222] width 8 height 15
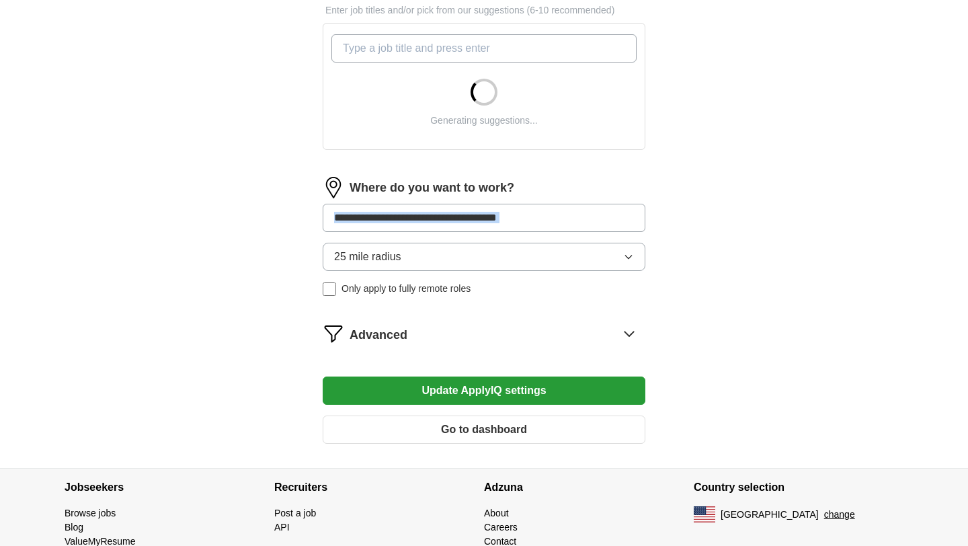
click at [425, 227] on input at bounding box center [484, 218] width 323 height 28
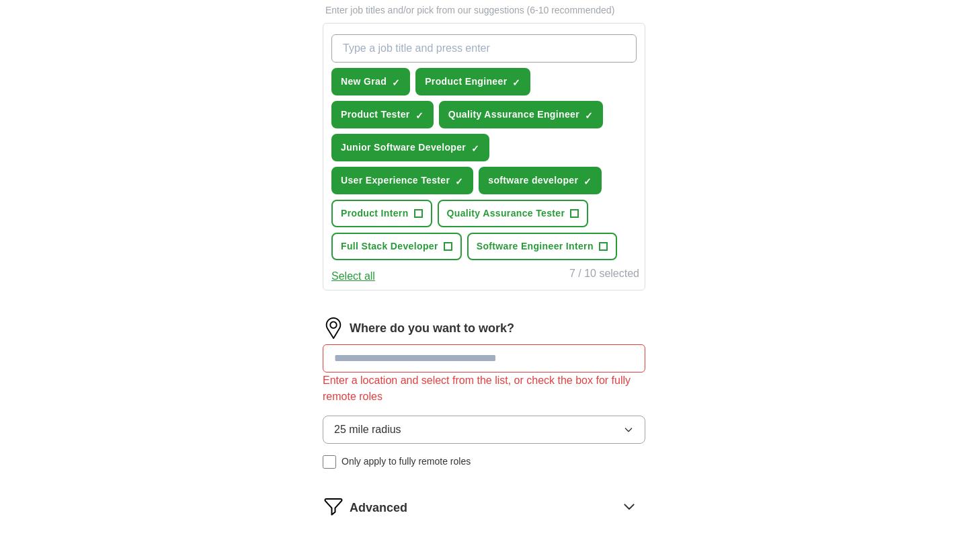
click at [770, 356] on div "ApplyIQ Let ApplyIQ do the hard work of searching and applying for jobs. Just t…" at bounding box center [484, 104] width 860 height 1071
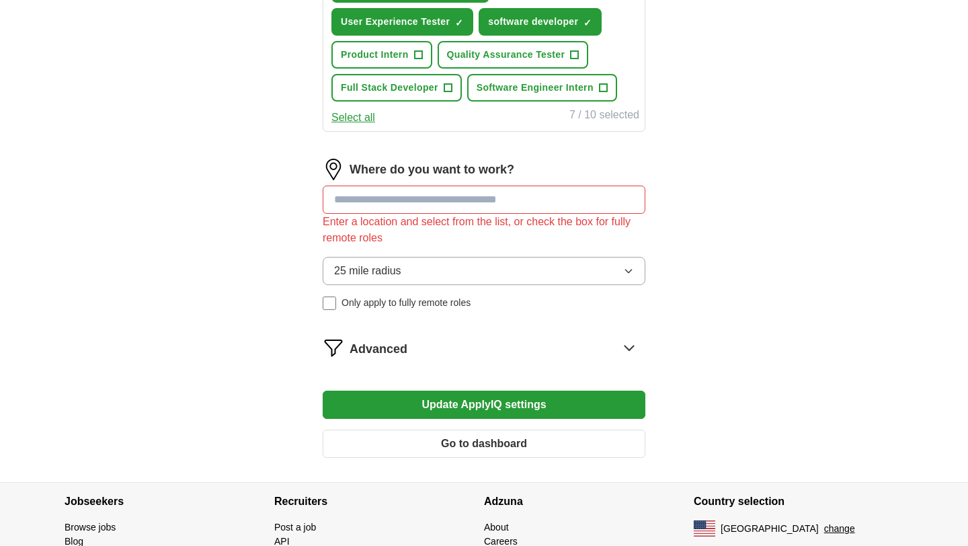
scroll to position [694, 0]
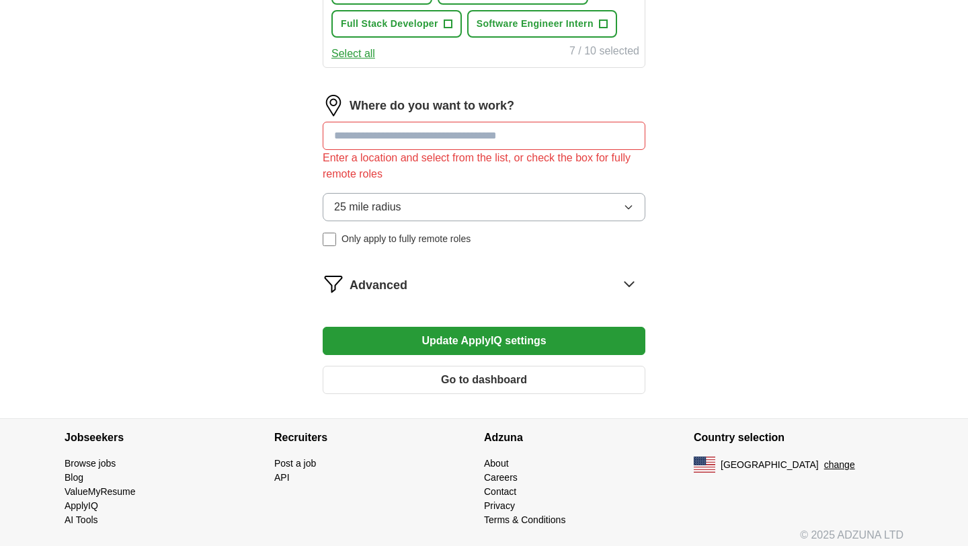
click at [579, 347] on button "Update ApplyIQ settings" at bounding box center [484, 341] width 323 height 28
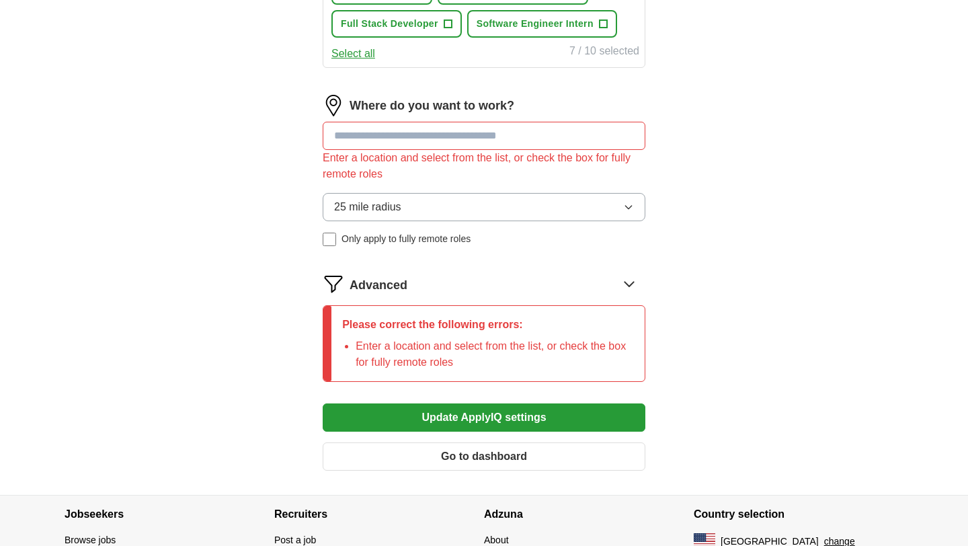
click at [546, 146] on input at bounding box center [484, 136] width 323 height 28
click at [413, 142] on input at bounding box center [484, 136] width 323 height 28
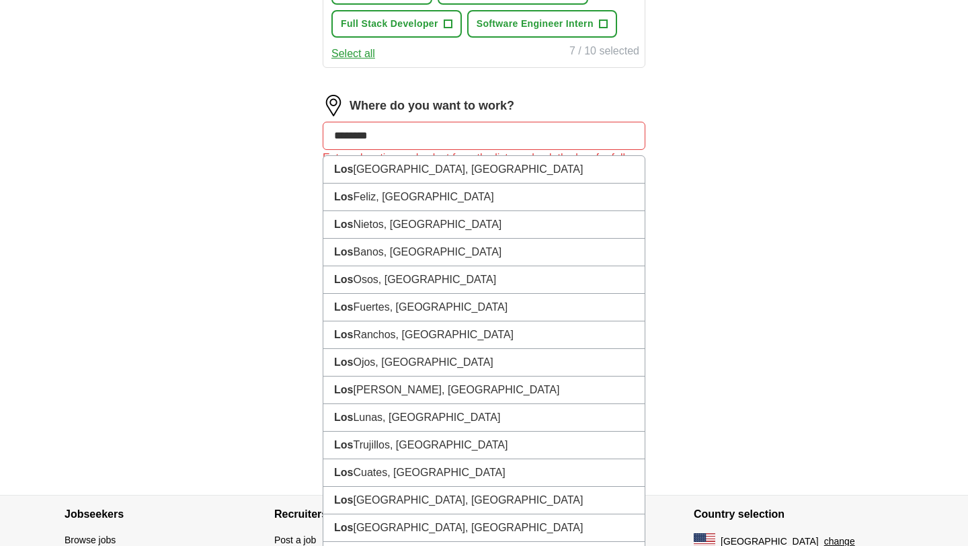
type input "*********"
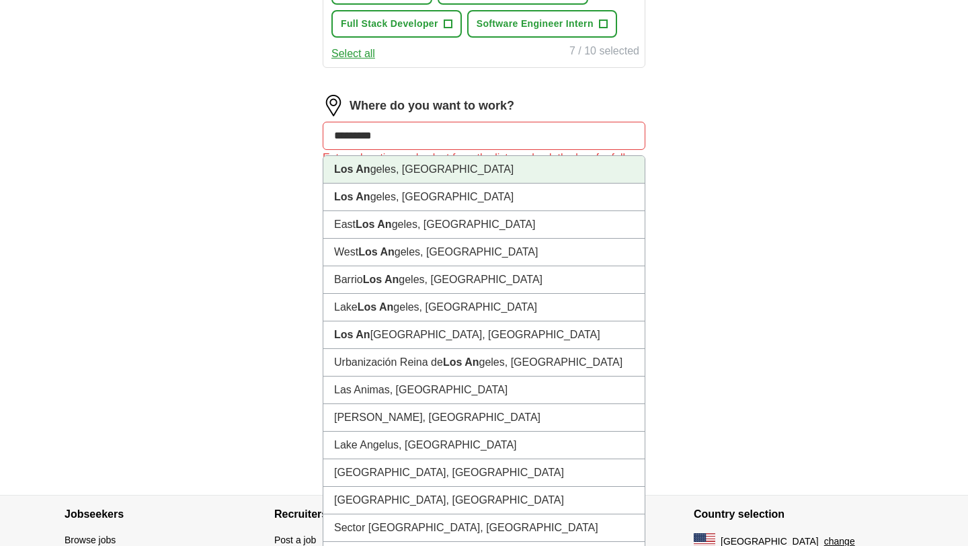
click at [437, 168] on li "Los An geles, [GEOGRAPHIC_DATA]" at bounding box center [483, 170] width 321 height 28
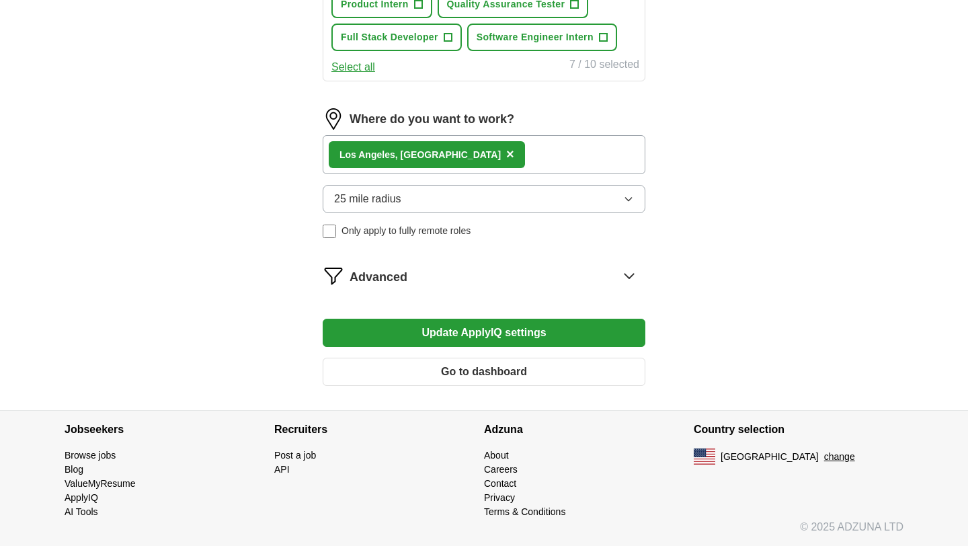
click at [437, 200] on button "25 mile radius" at bounding box center [484, 199] width 323 height 28
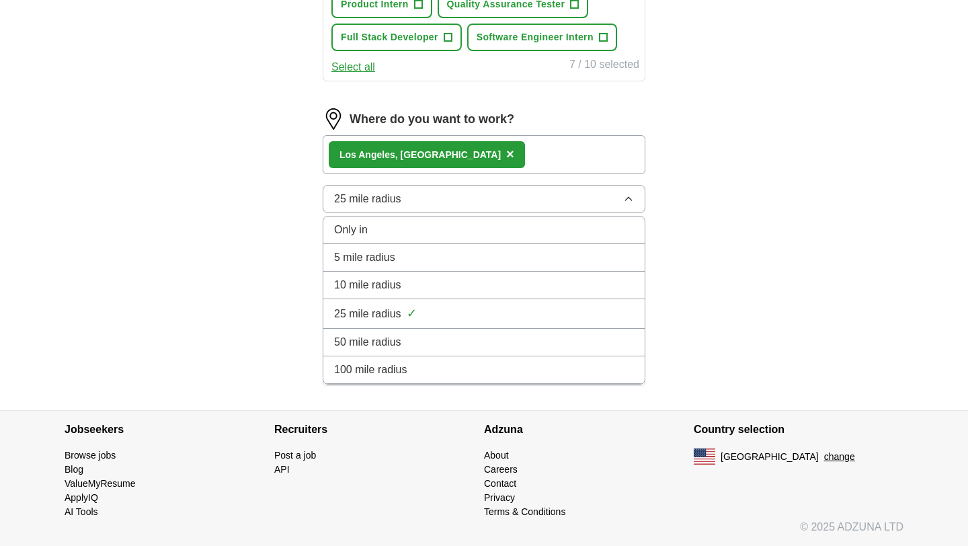
click at [444, 372] on div "100 mile radius" at bounding box center [484, 370] width 300 height 16
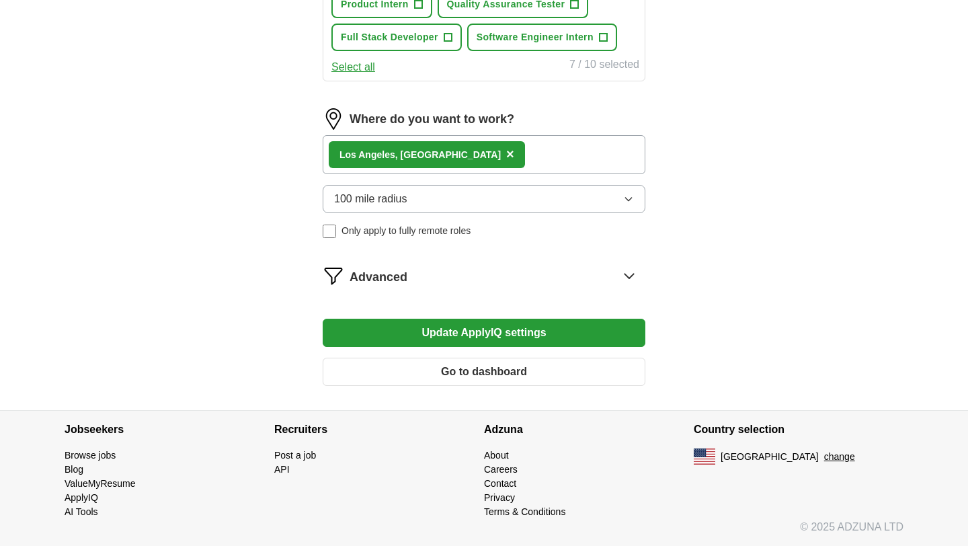
click at [458, 331] on button "Update ApplyIQ settings" at bounding box center [484, 333] width 323 height 28
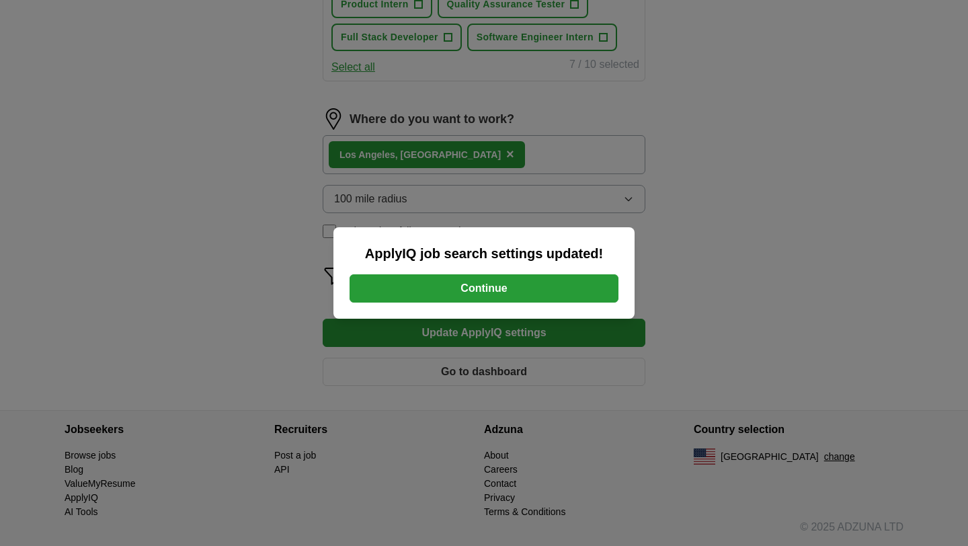
click at [466, 292] on button "Continue" at bounding box center [483, 288] width 269 height 28
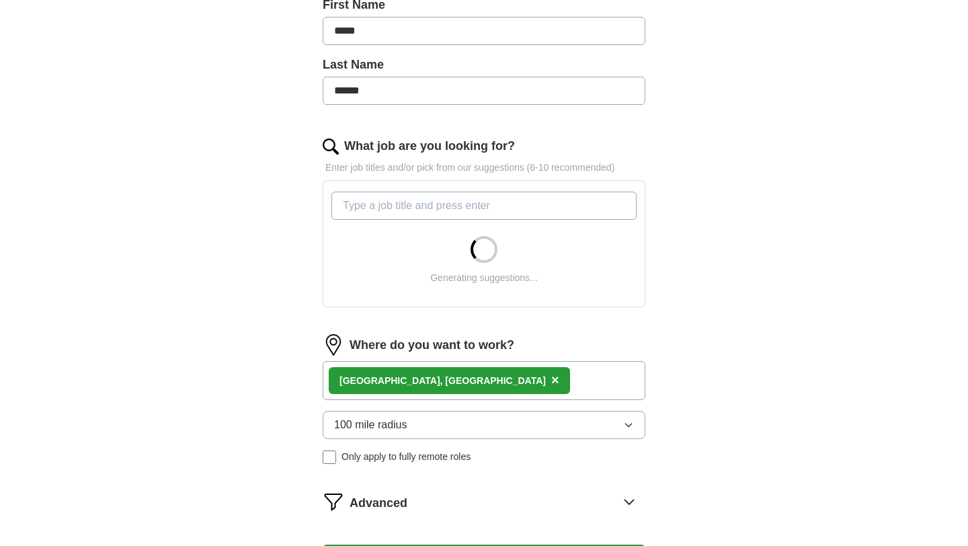
scroll to position [392, 0]
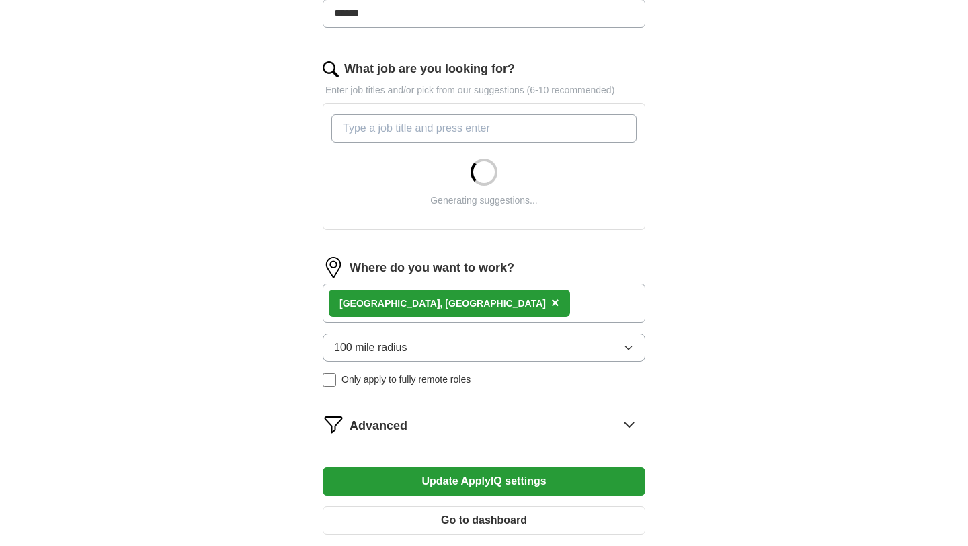
click at [240, 167] on div "ApplyIQ Let ApplyIQ do the hard work of searching and applying for jobs. Just t…" at bounding box center [484, 103] width 860 height 909
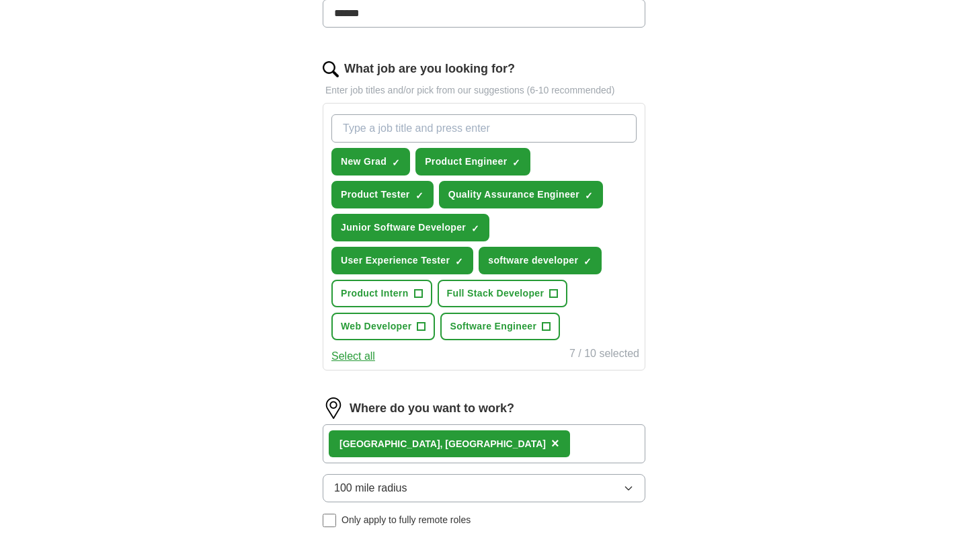
click at [363, 120] on input "What job are you looking for?" at bounding box center [483, 128] width 305 height 28
paste input "Game Developer"
type input "Game Developer"
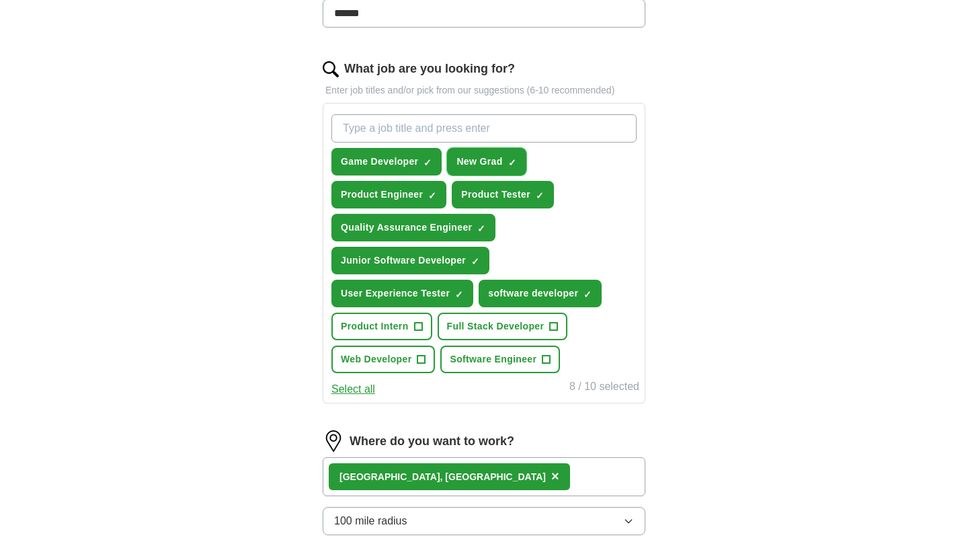
click at [0, 0] on span "×" at bounding box center [0, 0] width 0 height 0
click at [515, 331] on span "Full Stack Developer" at bounding box center [495, 326] width 97 height 14
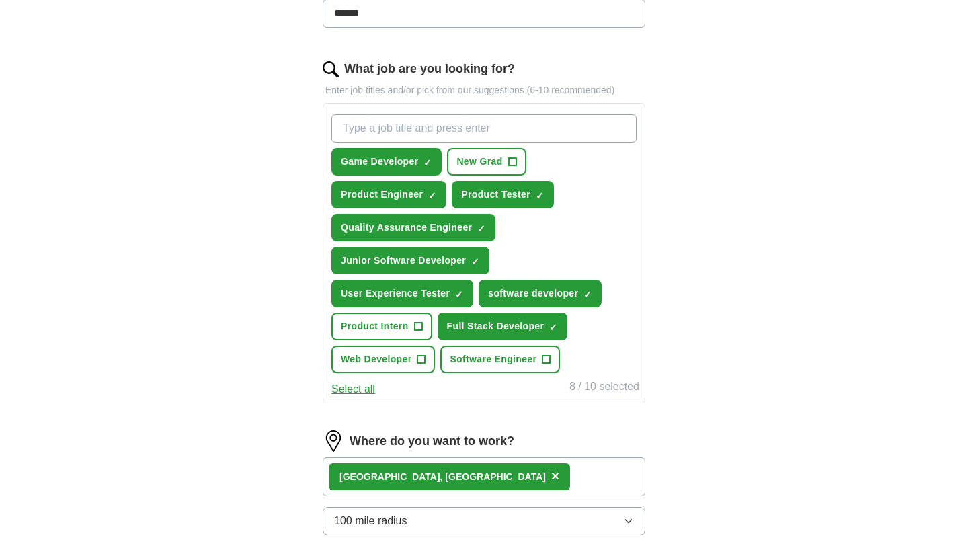
click at [495, 116] on input "What job are you looking for?" at bounding box center [483, 128] width 305 height 28
paste input "Technical Product Manager"
type input "Technical Product Manager"
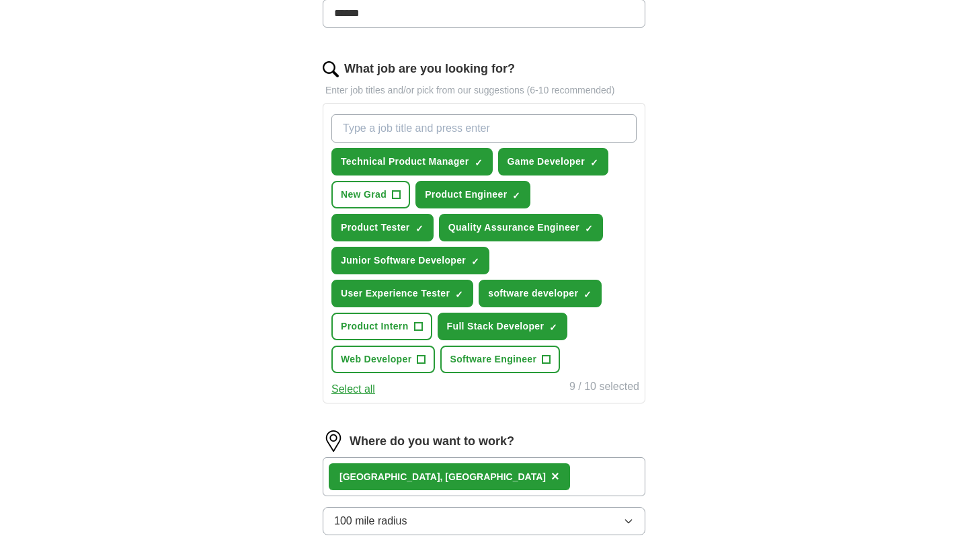
scroll to position [714, 0]
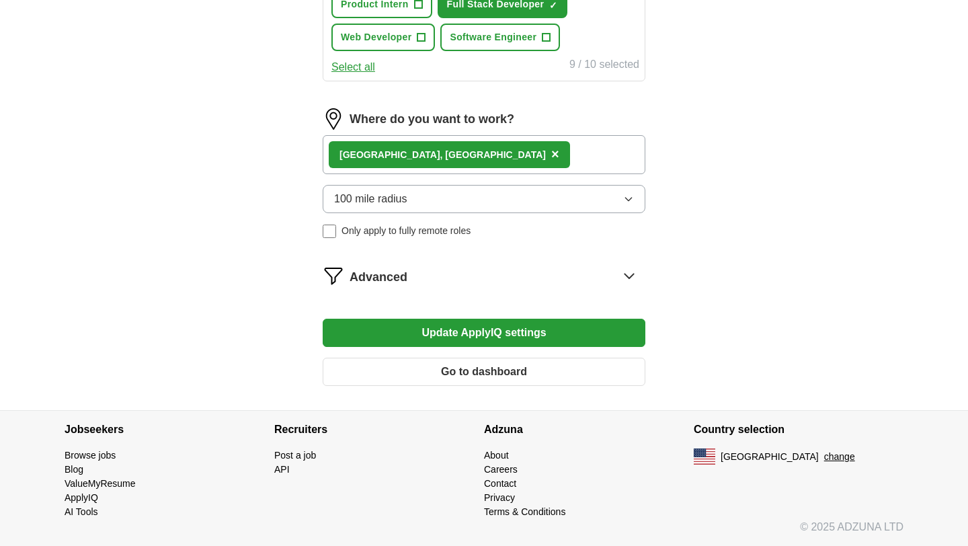
click at [547, 341] on button "Update ApplyIQ settings" at bounding box center [484, 333] width 323 height 28
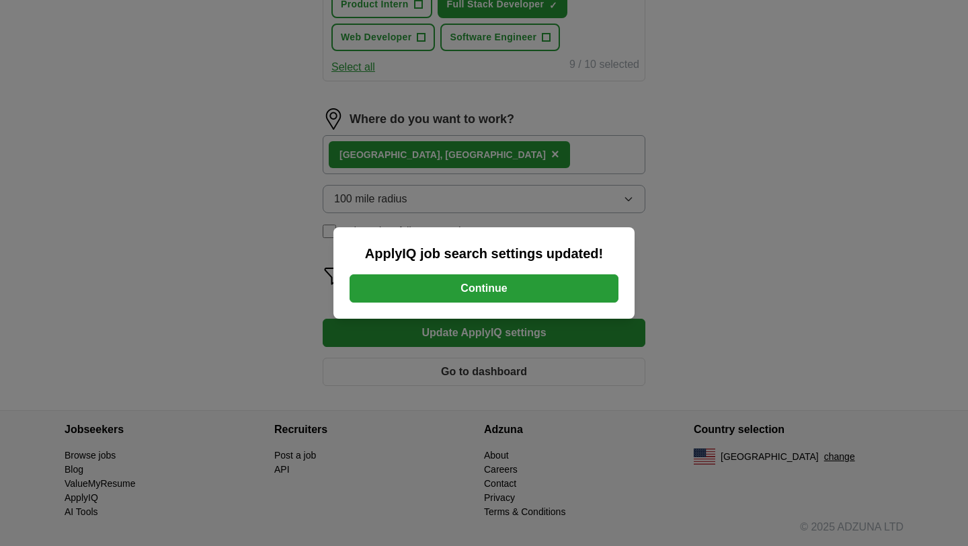
click at [599, 288] on button "Continue" at bounding box center [483, 288] width 269 height 28
